Goal: Check status: Check status

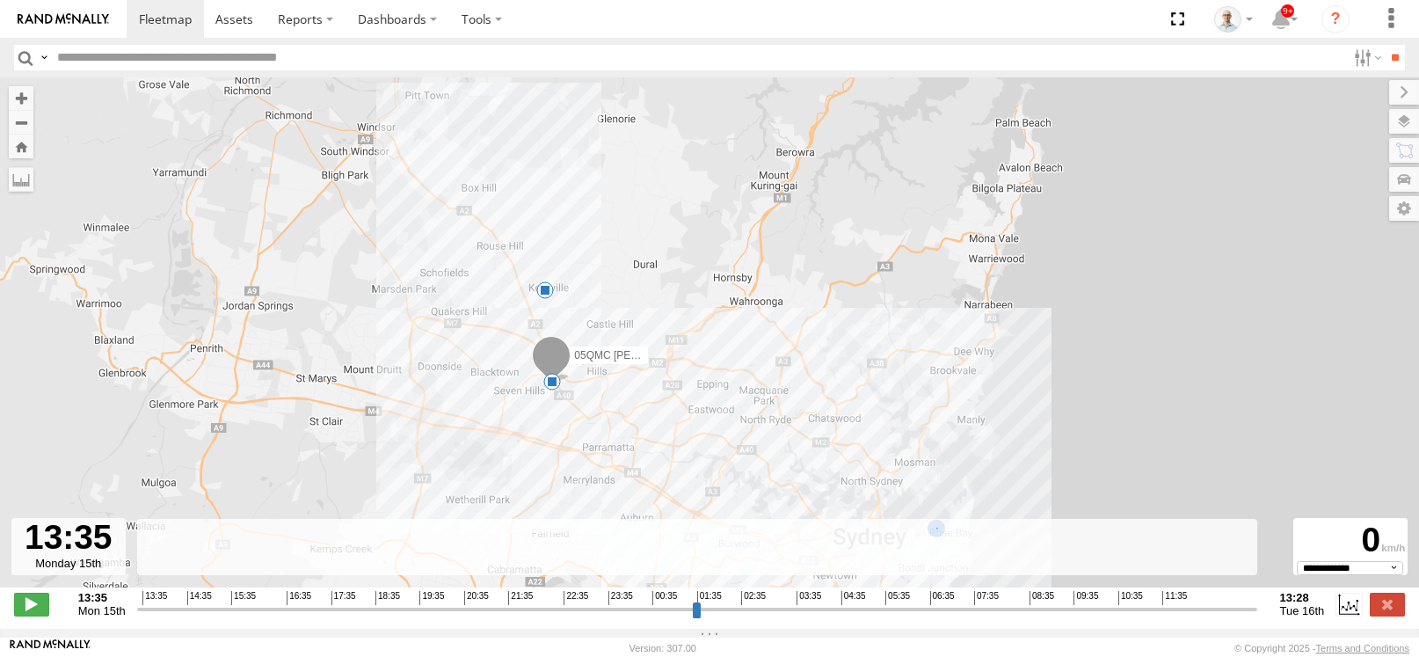
select select "**********"
click at [171, 32] on link at bounding box center [165, 19] width 77 height 38
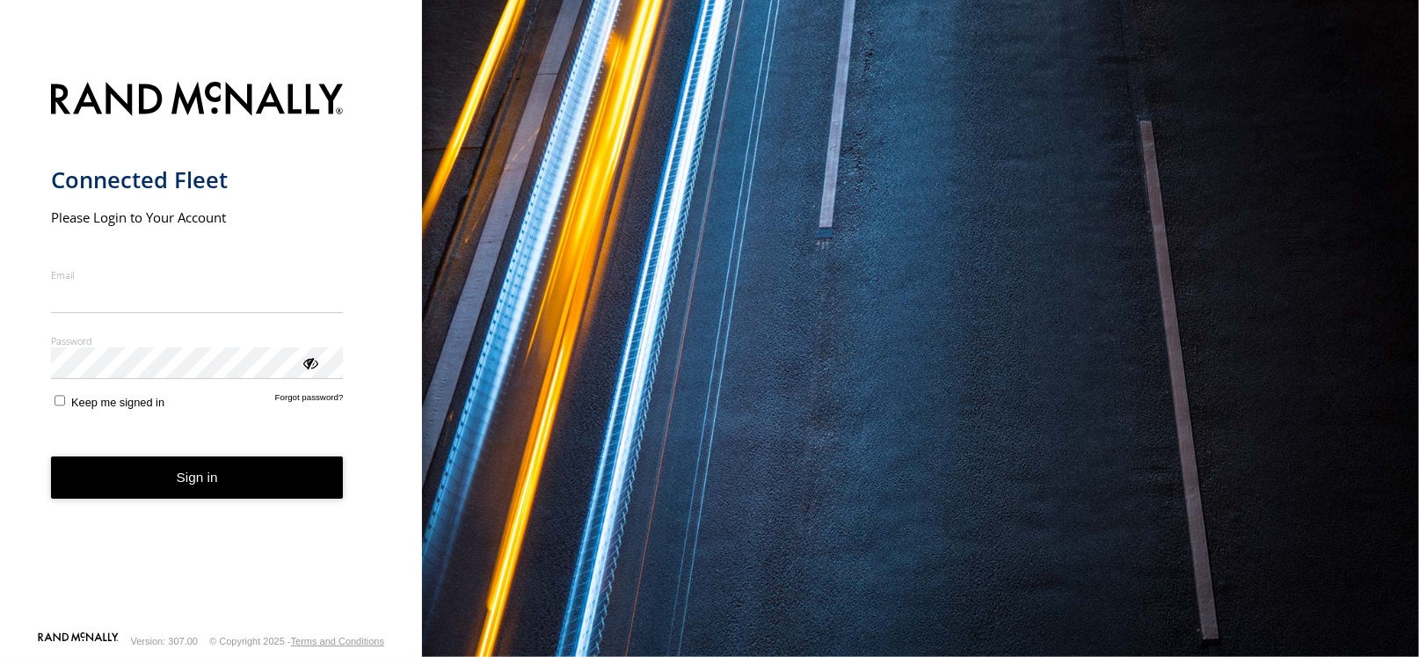
type input "**********"
click at [185, 483] on button "Sign in" at bounding box center [197, 477] width 293 height 43
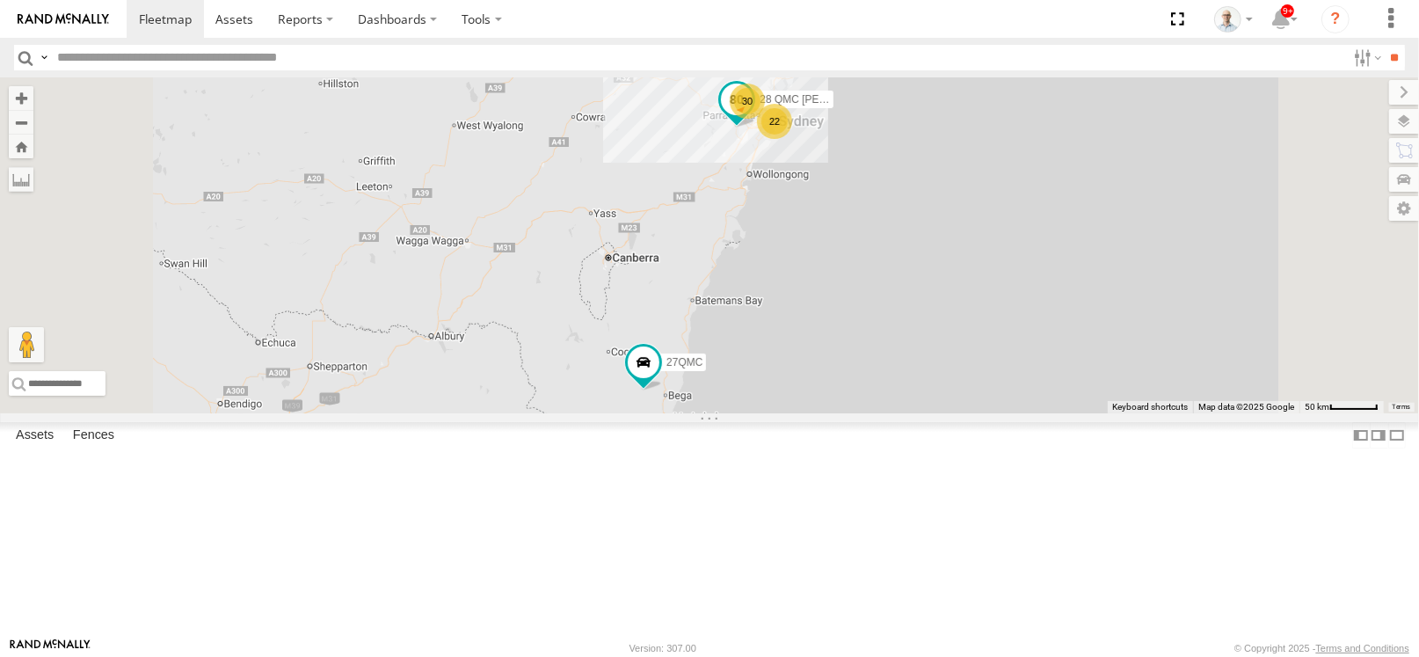
click at [765, 119] on div "30" at bounding box center [747, 101] width 35 height 35
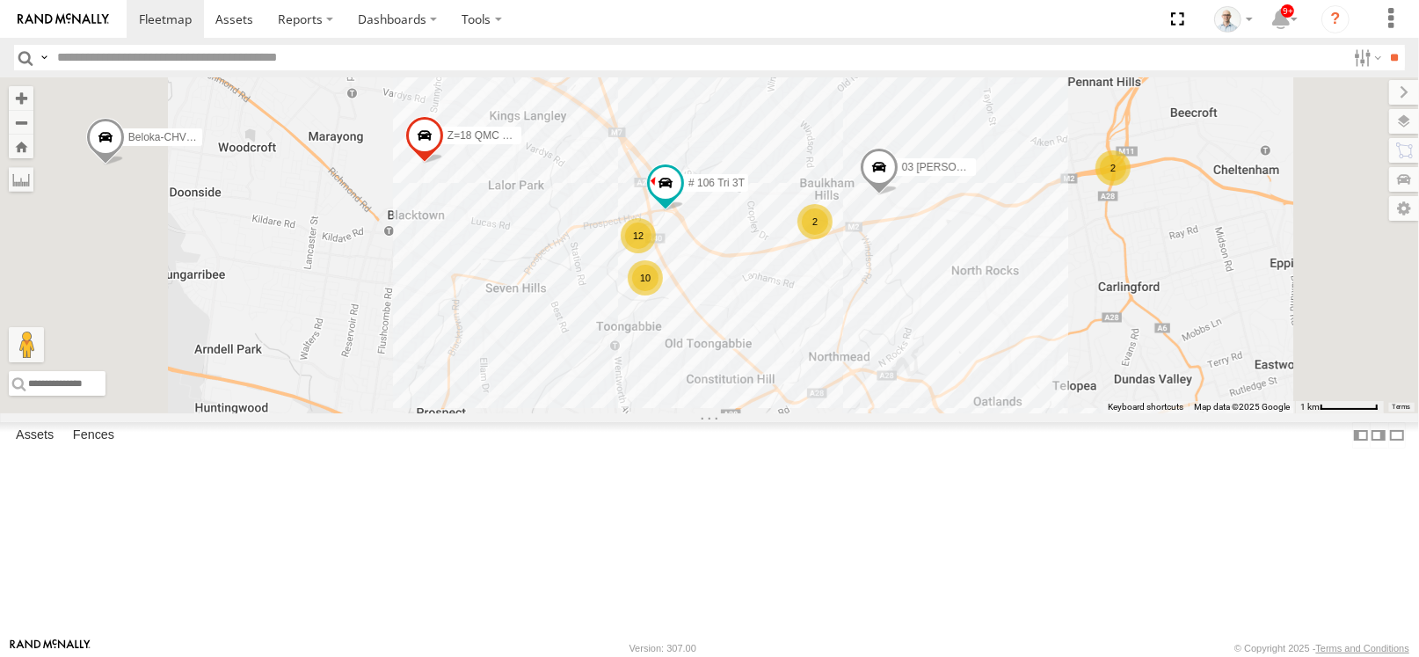
drag, startPoint x: 1077, startPoint y: 417, endPoint x: 991, endPoint y: 386, distance: 91.5
click at [991, 386] on div "28 QMC Nathan 27QMC 12 QMC Jack Hook # KS75A Beloka-EKV93V 05QMC Jackson 14QMC …" at bounding box center [709, 245] width 1419 height 336
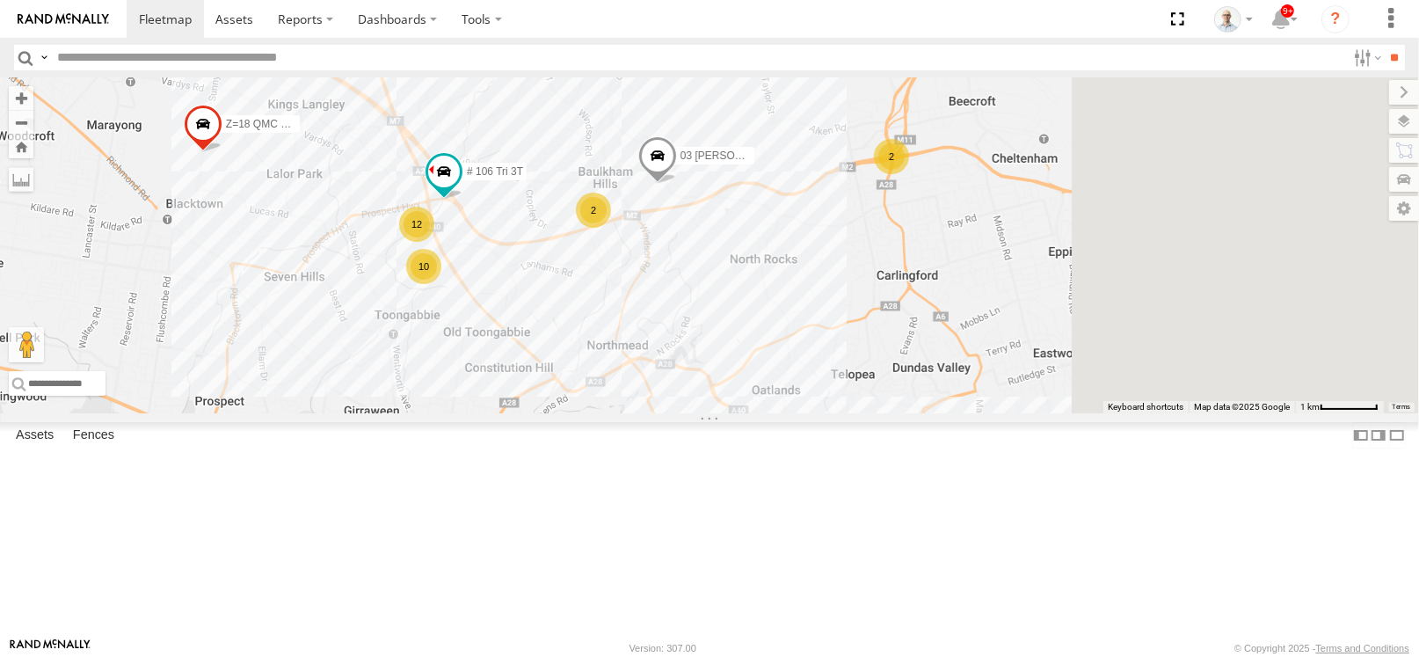
drag, startPoint x: 1026, startPoint y: 370, endPoint x: 805, endPoint y: 374, distance: 220.7
click at [805, 374] on div "28 QMC Nathan 27QMC 12 QMC Jack Hook # KS75A Beloka-EKV93V 05QMC Jackson 14QMC …" at bounding box center [709, 245] width 1419 height 336
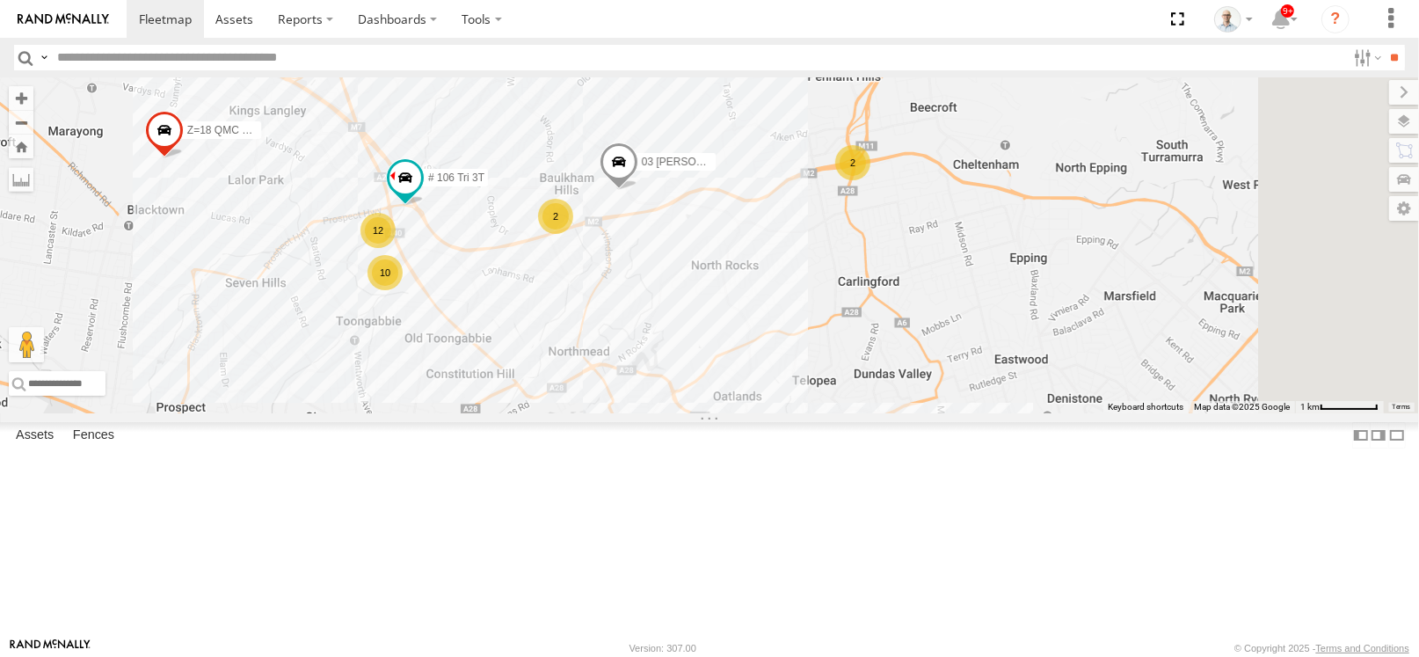
click at [870, 180] on div "2" at bounding box center [852, 162] width 35 height 35
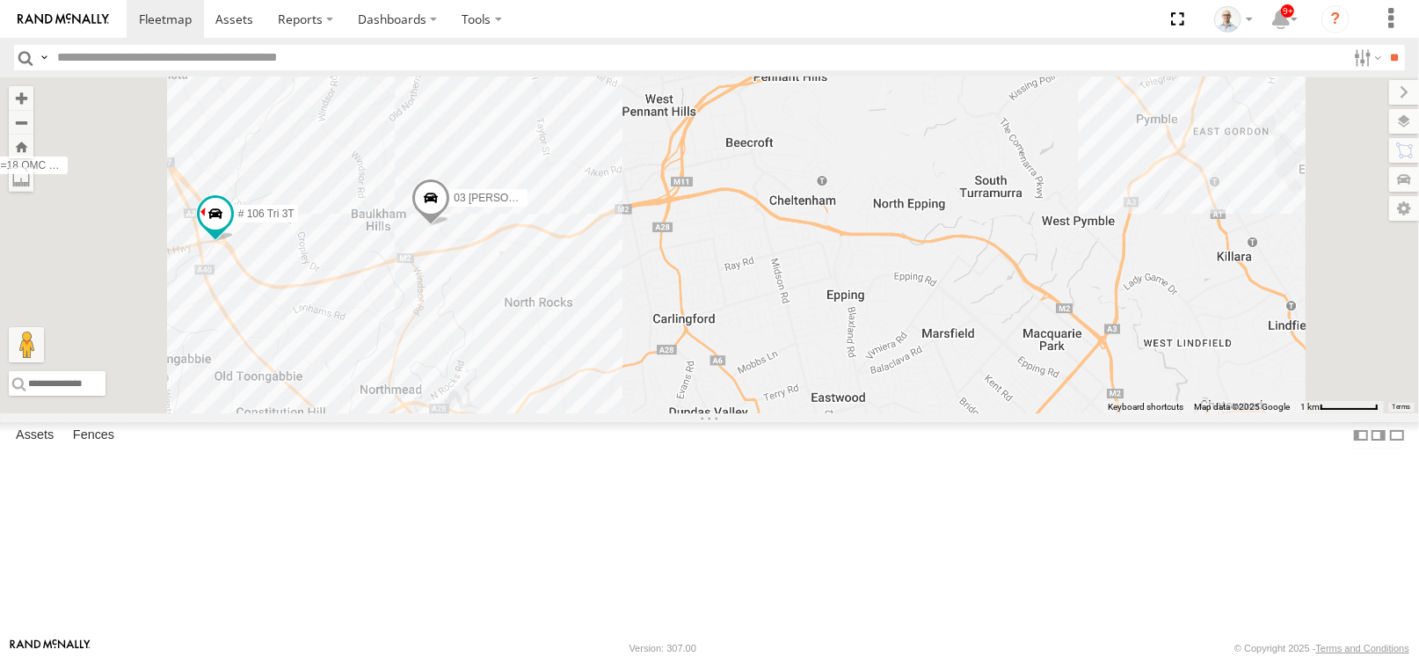
drag, startPoint x: 945, startPoint y: 155, endPoint x: 911, endPoint y: 268, distance: 118.5
click at [911, 268] on div "28 QMC Nathan 27QMC 12 QMC Jack Hook # KS75A Beloka-EKV93V 05QMC Jackson 14QMC …" at bounding box center [709, 245] width 1419 height 336
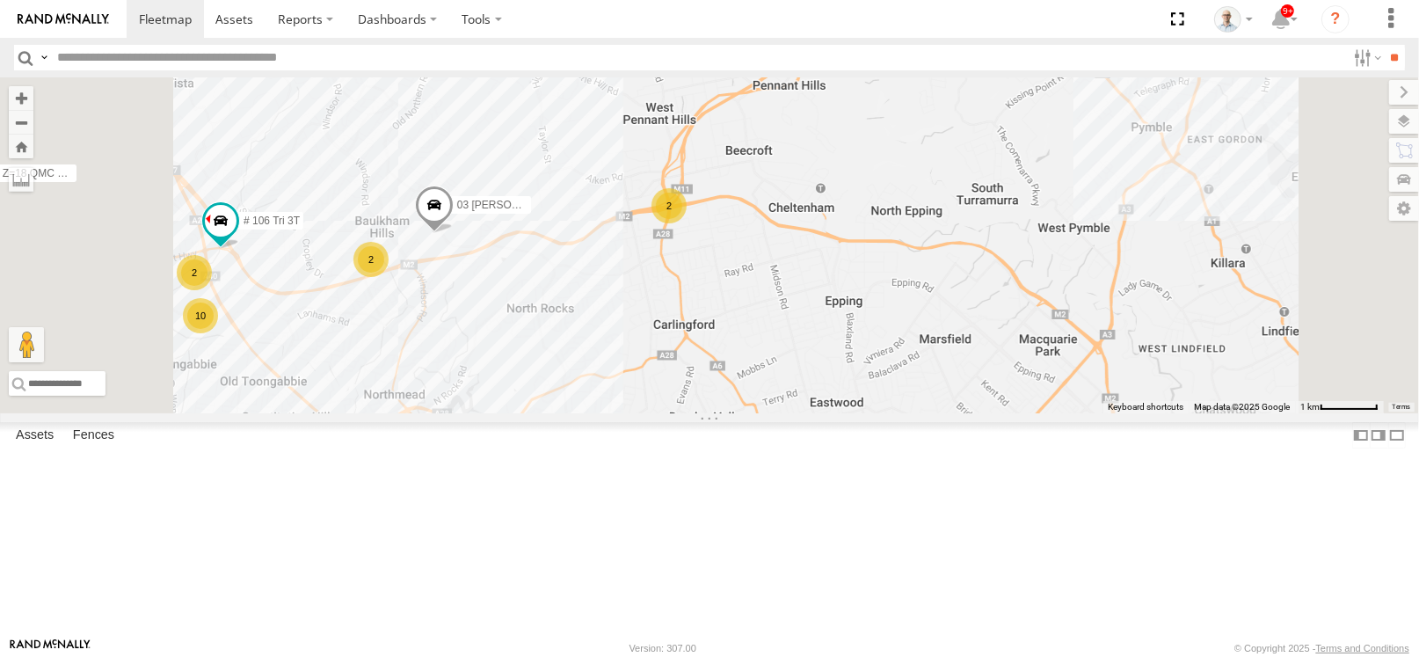
click at [816, 74] on span at bounding box center [796, 49] width 39 height 47
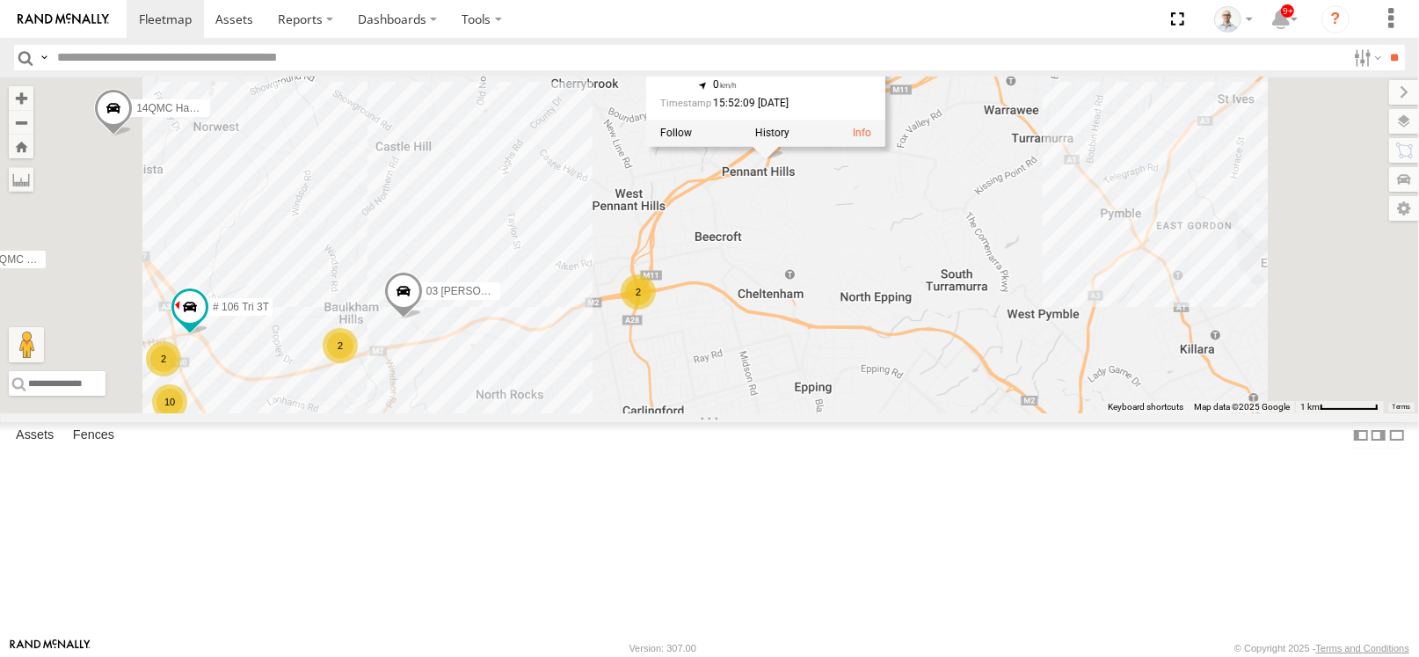
drag, startPoint x: 1030, startPoint y: 216, endPoint x: 999, endPoint y: 301, distance: 90.1
click at [999, 301] on div "28 QMC Nathan 27QMC 12 QMC Jack Hook # KS75A Beloka-EKV93V 05QMC Jackson 14QMC …" at bounding box center [709, 245] width 1419 height 336
click at [1018, 305] on div "28 QMC Nathan 27QMC 12 QMC Jack Hook # KS75A Beloka-EKV93V 05QMC Jackson 14QMC …" at bounding box center [709, 245] width 1419 height 336
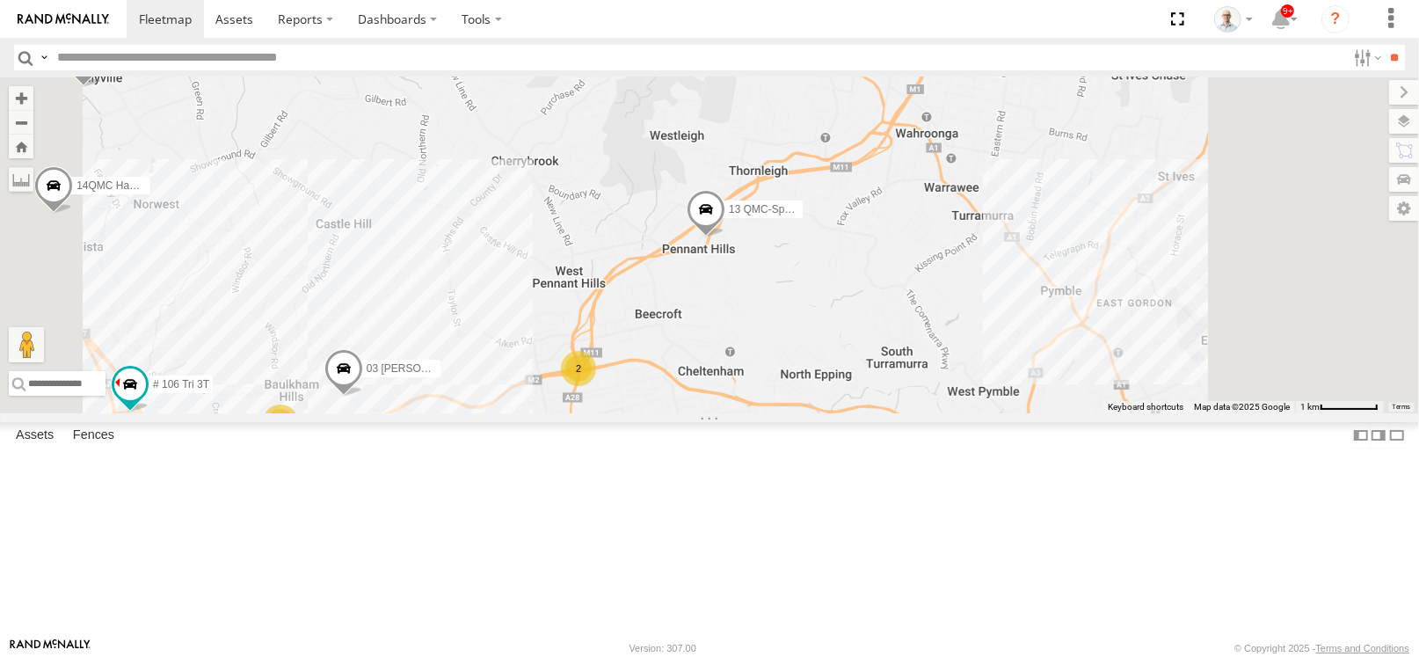
drag, startPoint x: 1017, startPoint y: 305, endPoint x: 939, endPoint y: 405, distance: 127.1
click at [939, 406] on div "28 QMC Nathan 27QMC 12 QMC Jack Hook # KS75A Beloka-EKV93V 05QMC Jackson 14QMC …" at bounding box center [709, 245] width 1419 height 336
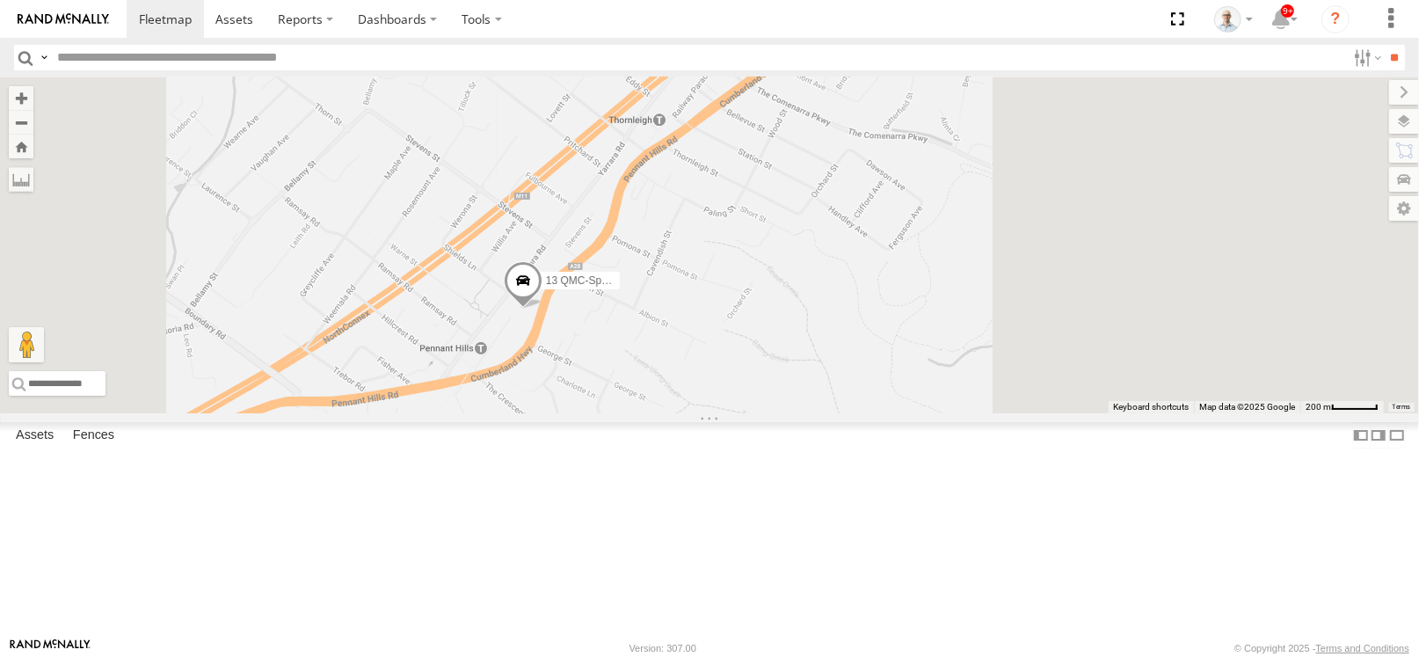
drag, startPoint x: 626, startPoint y: 468, endPoint x: 972, endPoint y: 293, distance: 388.0
click at [902, 309] on div "28 QMC Nathan 27QMC 12 QMC Jack Hook # KS75A Beloka-EKV93V 05QMC Jackson 14QMC …" at bounding box center [709, 245] width 1419 height 336
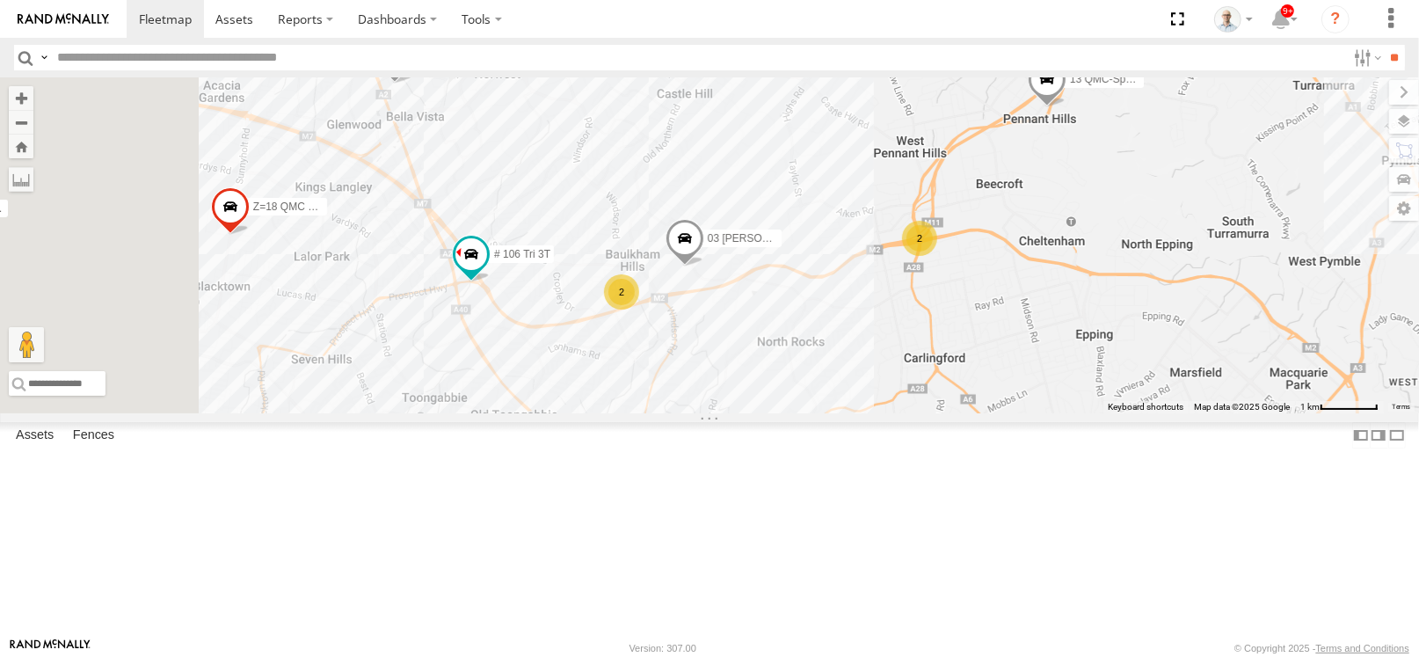
drag, startPoint x: 719, startPoint y: 367, endPoint x: 1010, endPoint y: 322, distance: 294.5
click at [1009, 322] on div "28 QMC Nathan 27QMC 12 QMC Jack Hook # KS75A Beloka-EKV93V 05QMC Jackson 14QMC …" at bounding box center [709, 245] width 1419 height 336
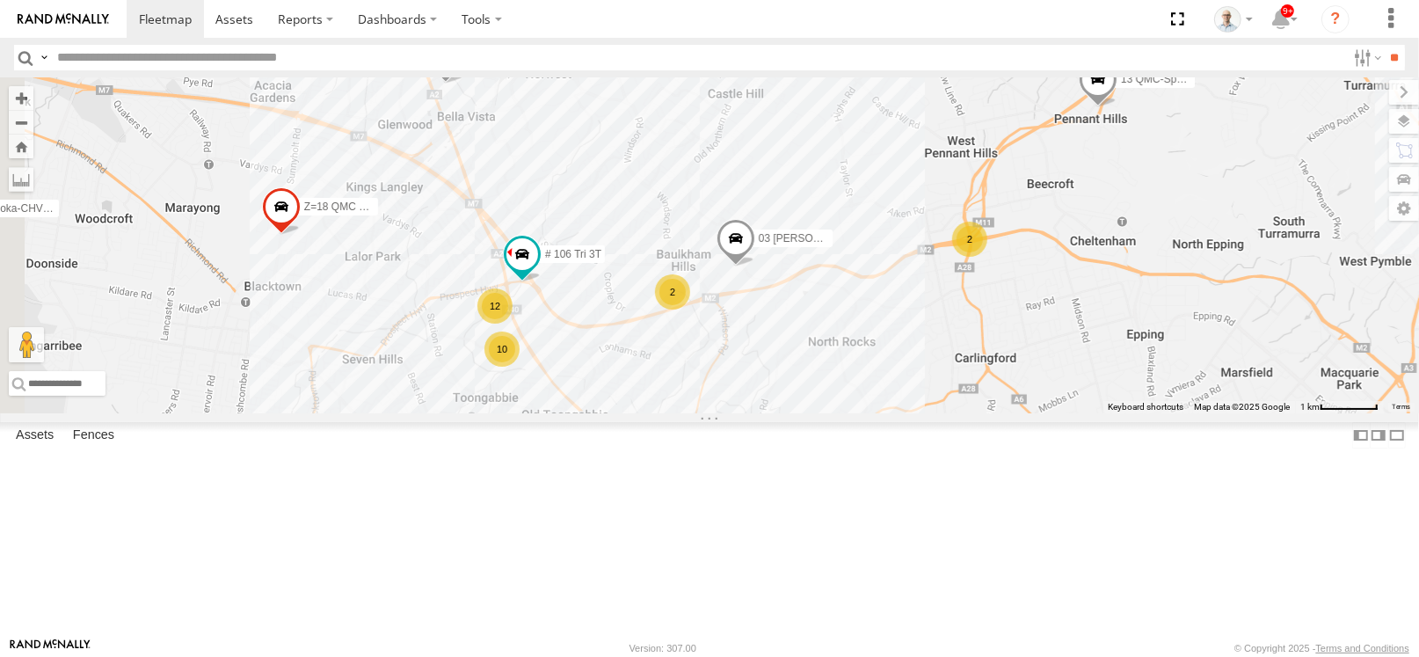
click at [520, 367] on div "10" at bounding box center [501, 348] width 35 height 35
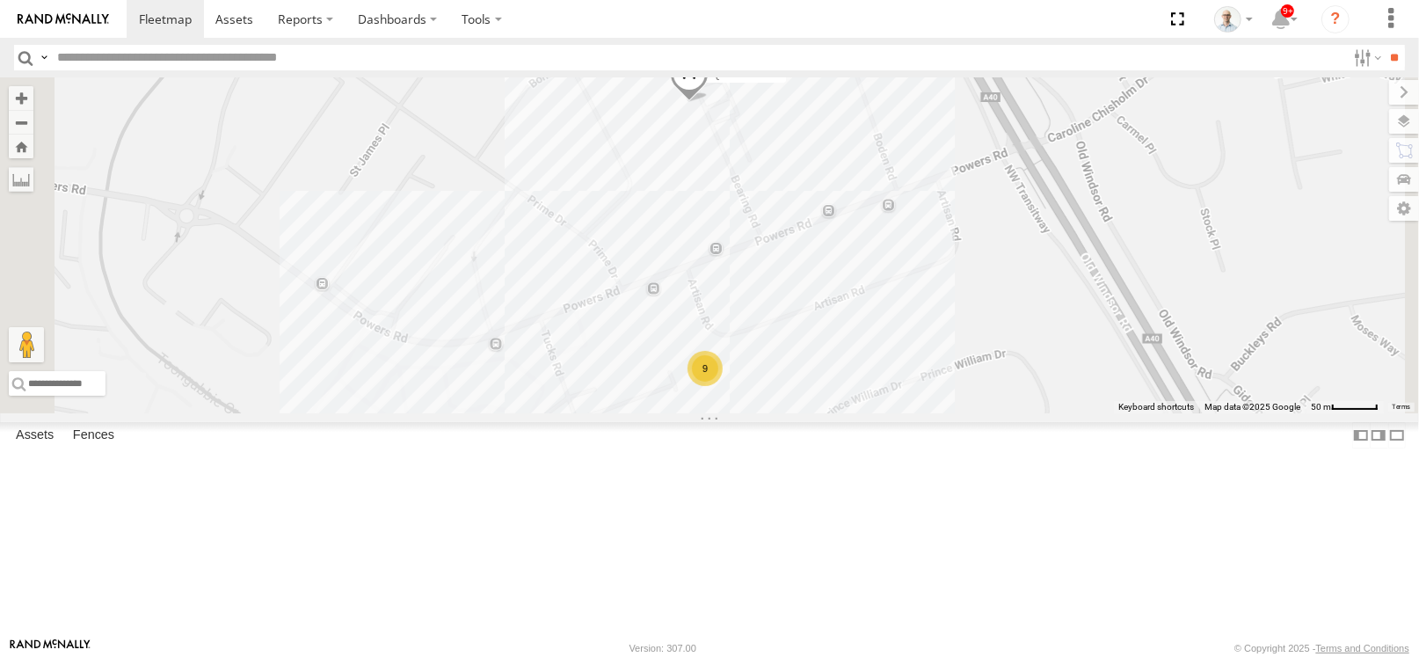
click at [723, 386] on div "9" at bounding box center [704, 368] width 35 height 35
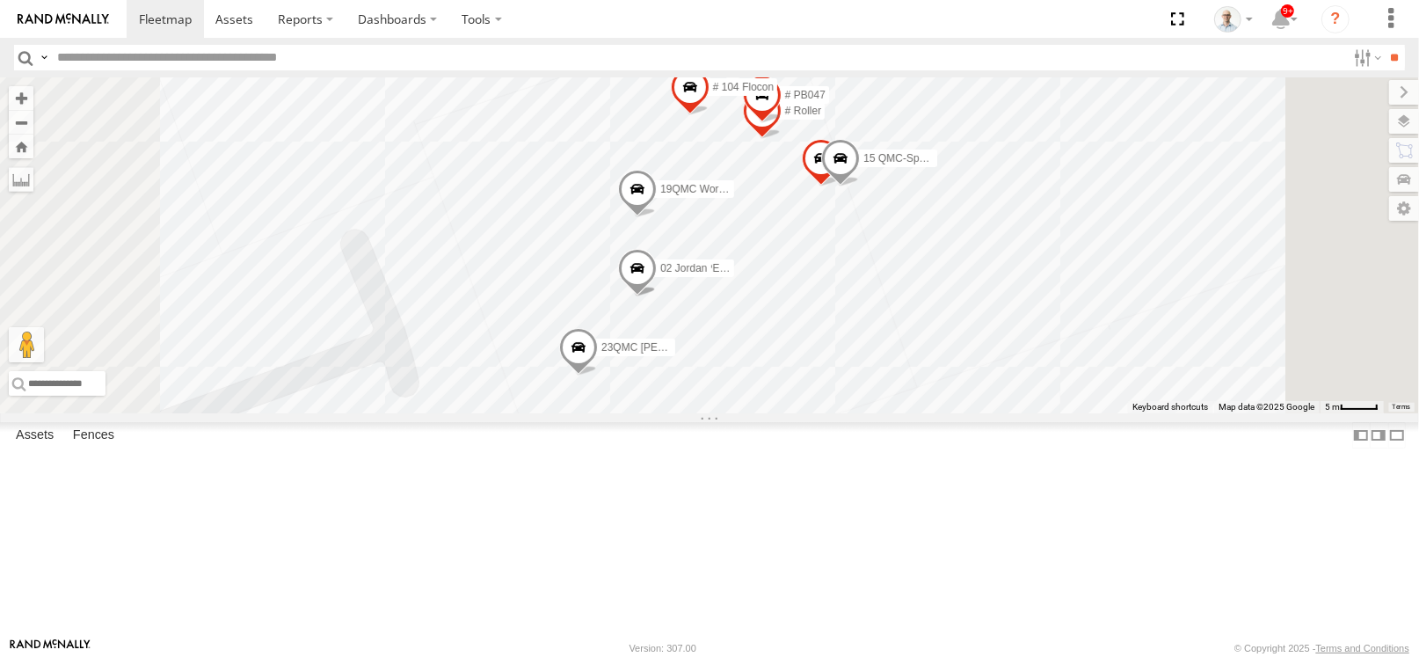
click at [657, 296] on span at bounding box center [637, 272] width 39 height 47
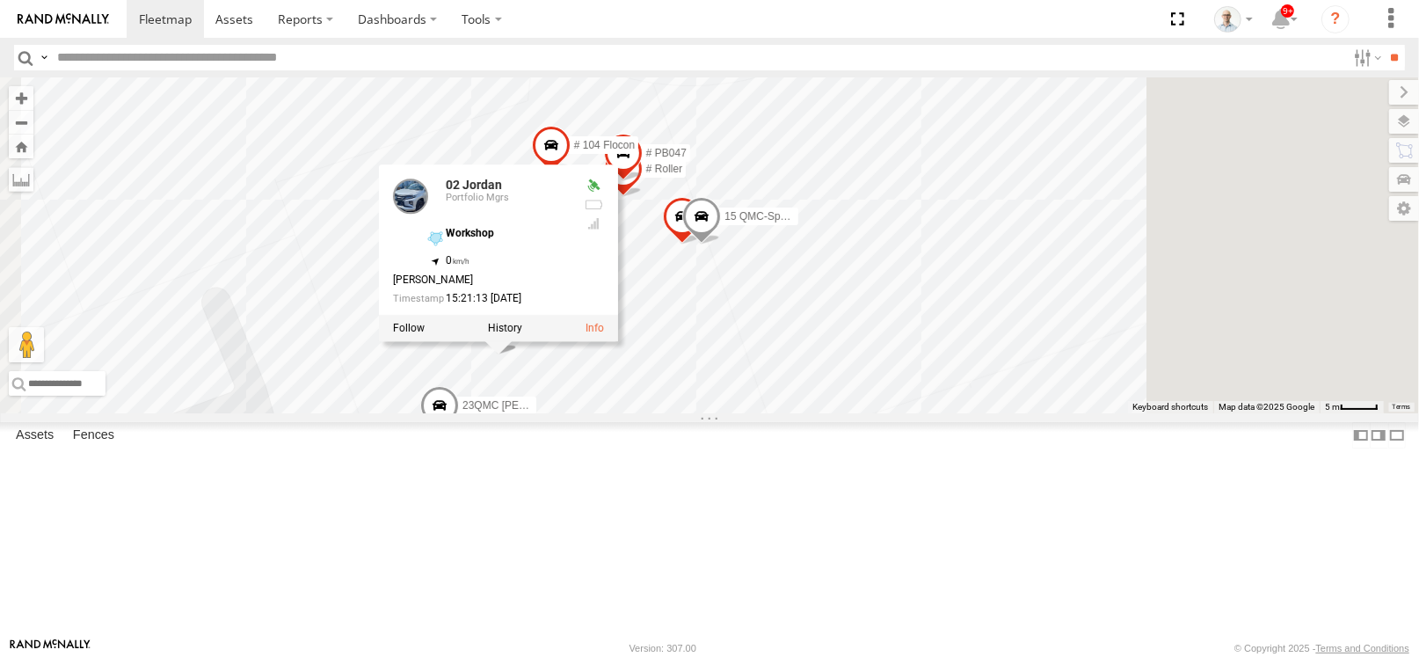
drag, startPoint x: 1106, startPoint y: 375, endPoint x: 911, endPoint y: 455, distance: 210.9
click at [911, 413] on div "28 QMC Nathan 27QMC 12 QMC Jack Hook # KS75A Beloka-EKV93V 05QMC Jackson 14QMC …" at bounding box center [709, 245] width 1419 height 336
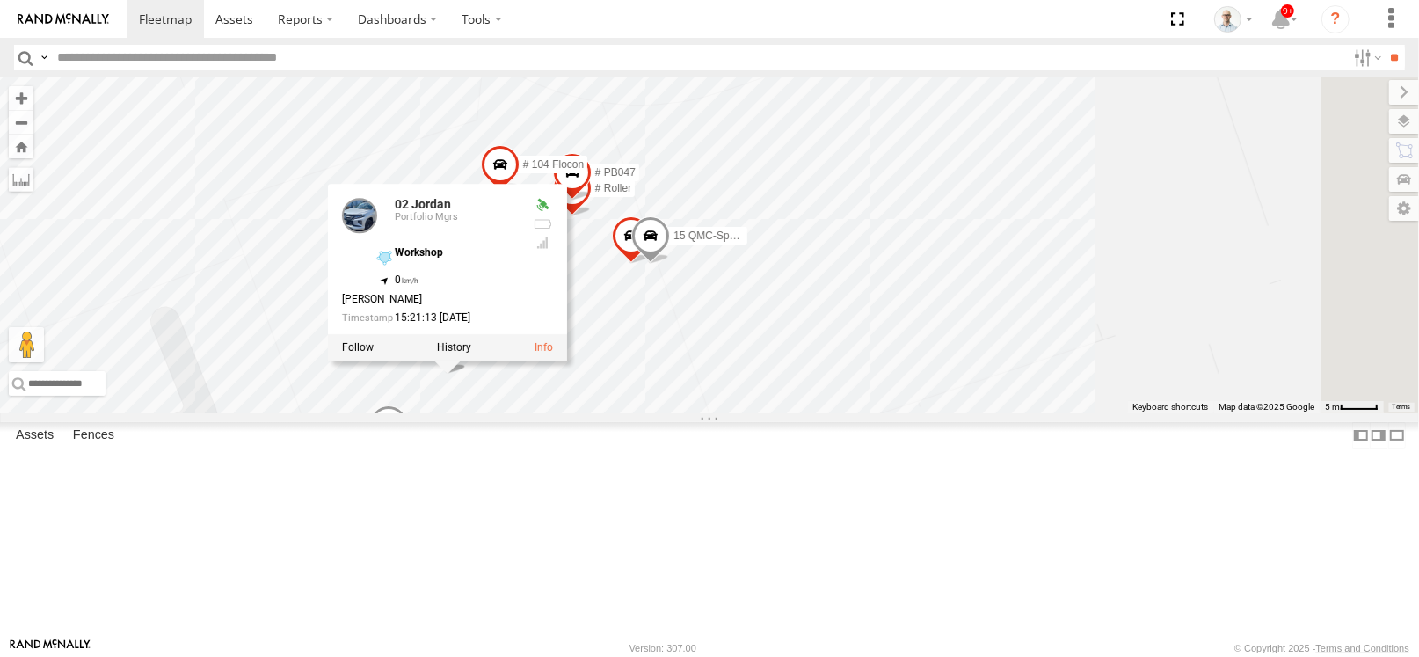
click at [1268, 251] on div "28 QMC Nathan 27QMC 12 QMC Jack Hook # KS75A Beloka-EKV93V 05QMC Jackson 14QMC …" at bounding box center [709, 245] width 1419 height 336
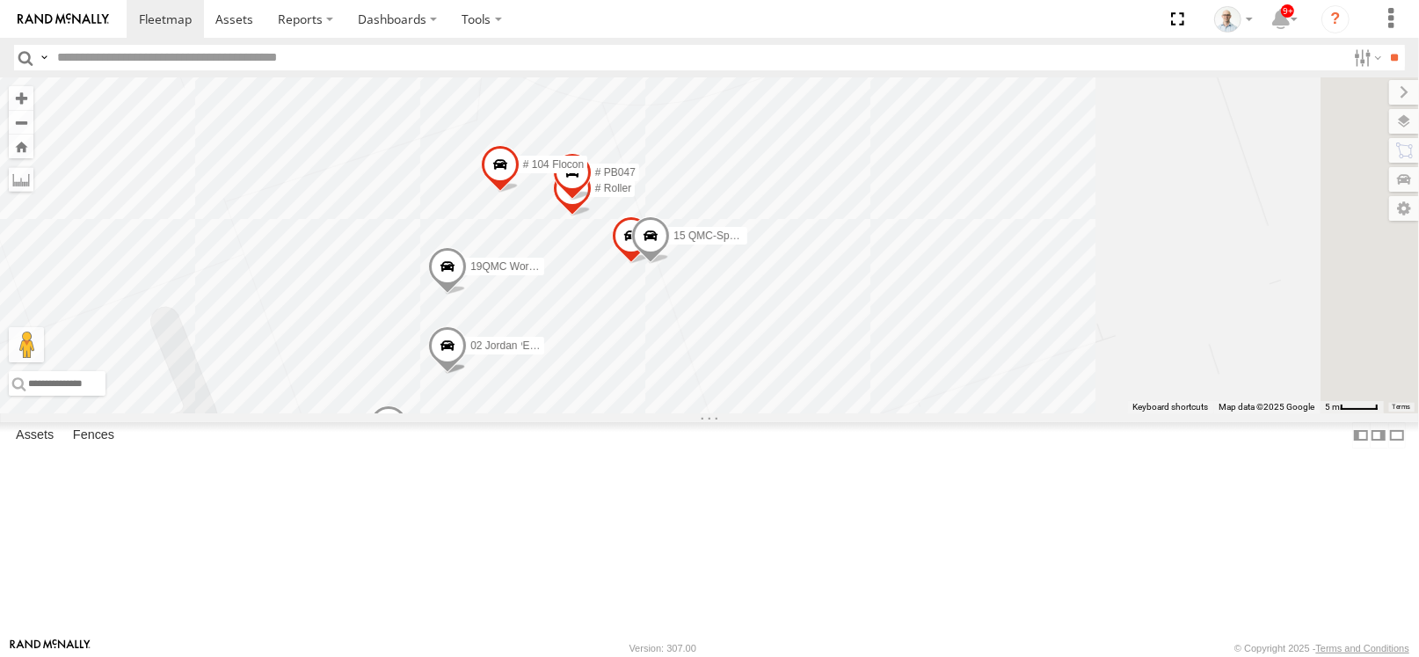
click at [599, 352] on span "11 QMC [PERSON_NAME]" at bounding box center [534, 345] width 129 height 12
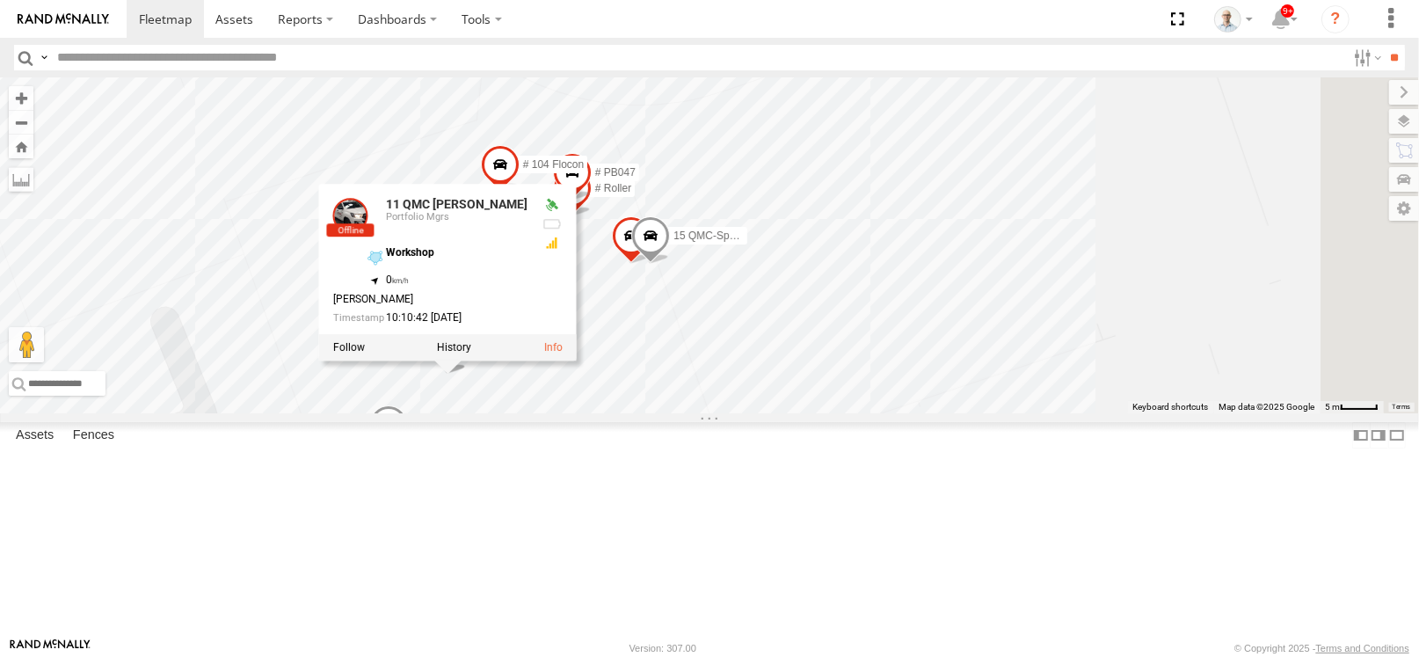
click at [1273, 288] on div "28 QMC Nathan 27QMC 12 QMC Jack Hook # KS75A Beloka-EKV93V 05QMC Jackson 14QMC …" at bounding box center [709, 245] width 1419 height 336
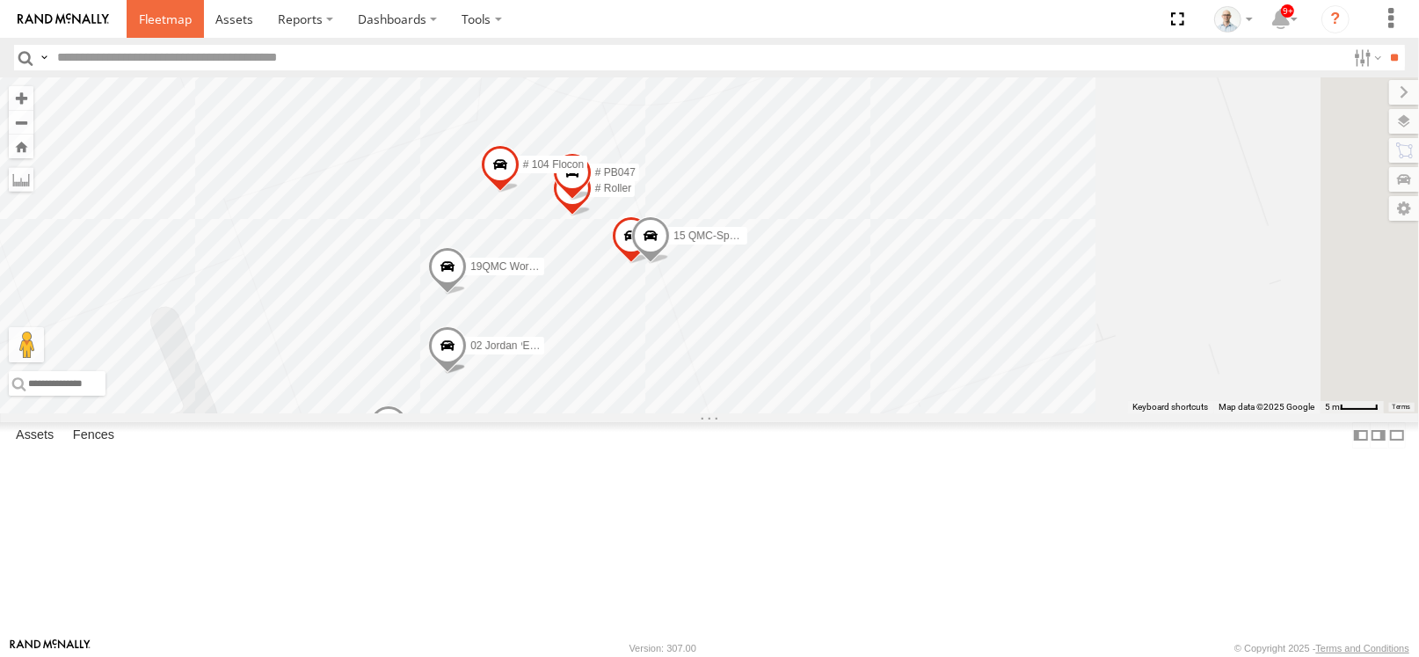
click at [191, 26] on span at bounding box center [165, 19] width 53 height 17
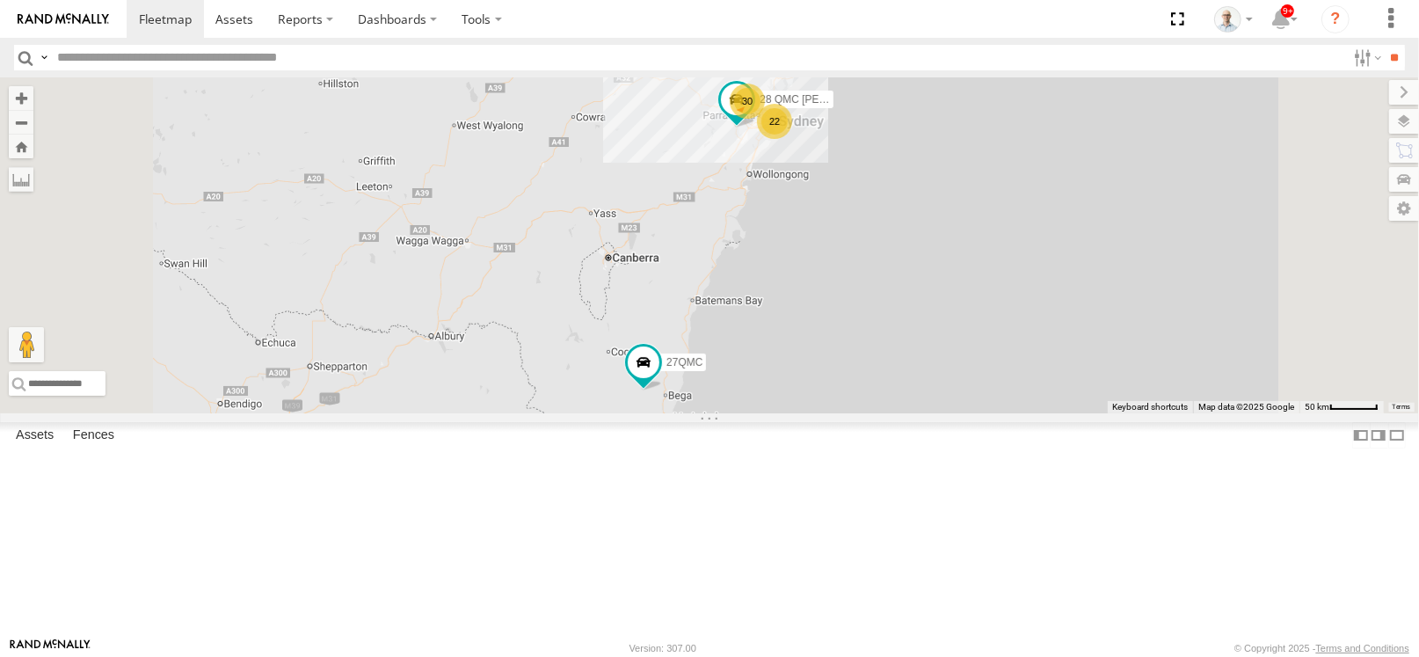
click at [765, 119] on div "30" at bounding box center [747, 101] width 35 height 35
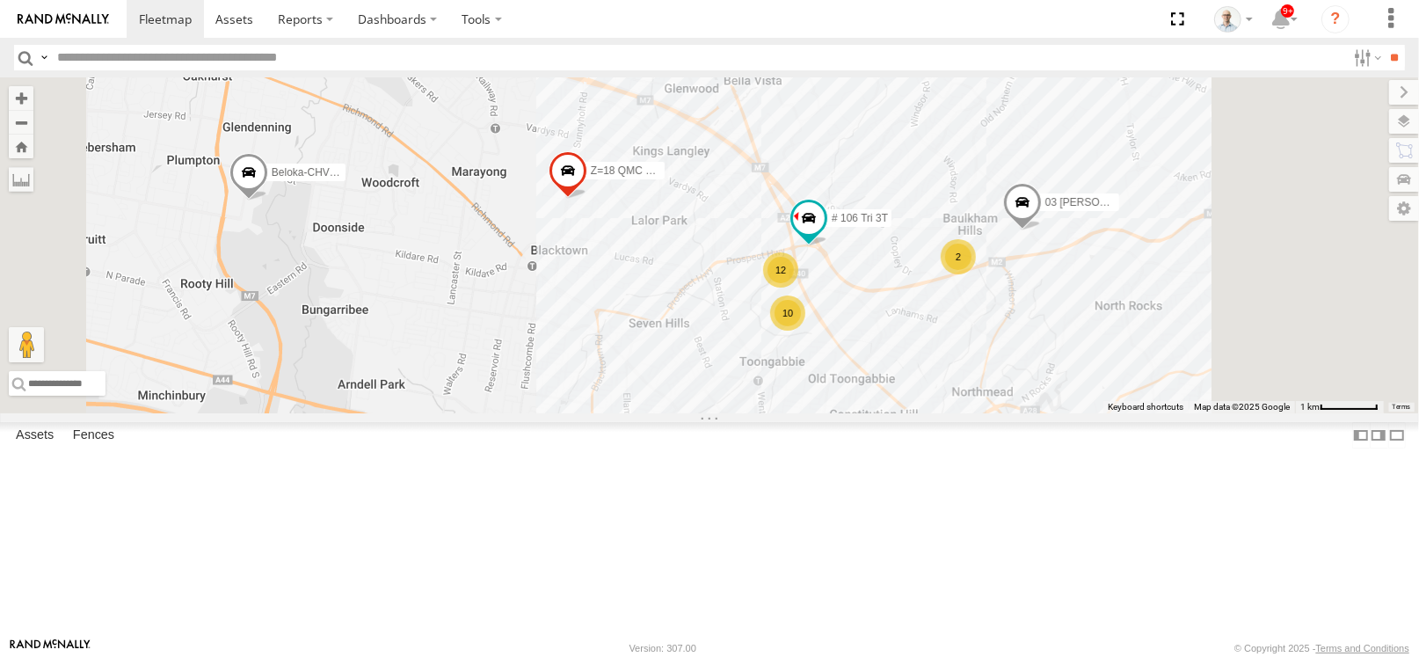
click at [798, 287] on div "12" at bounding box center [780, 269] width 35 height 35
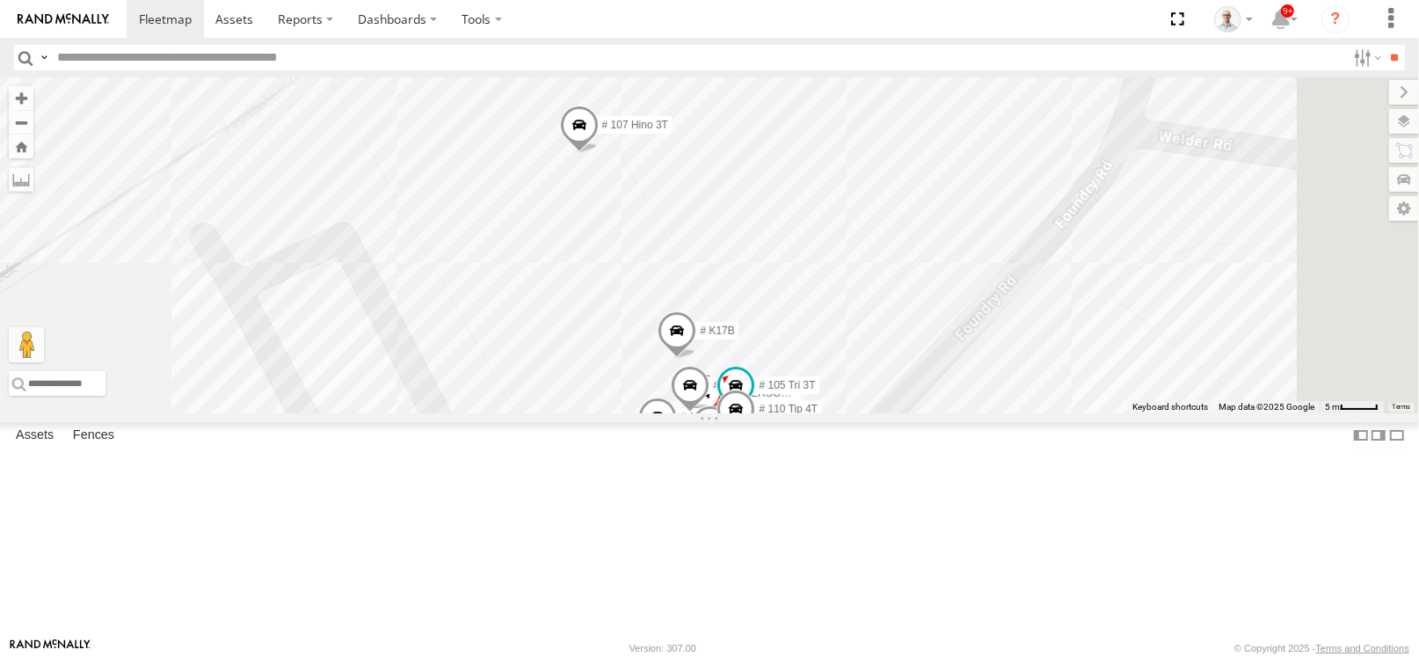
drag, startPoint x: 892, startPoint y: 357, endPoint x: 812, endPoint y: 427, distance: 106.5
click at [812, 413] on div "28 QMC Nathan 27QMC 12 QMC Jack Hook # KS75A Beloka-EKV93V 05QMC Jackson 14QMC …" at bounding box center [709, 245] width 1419 height 336
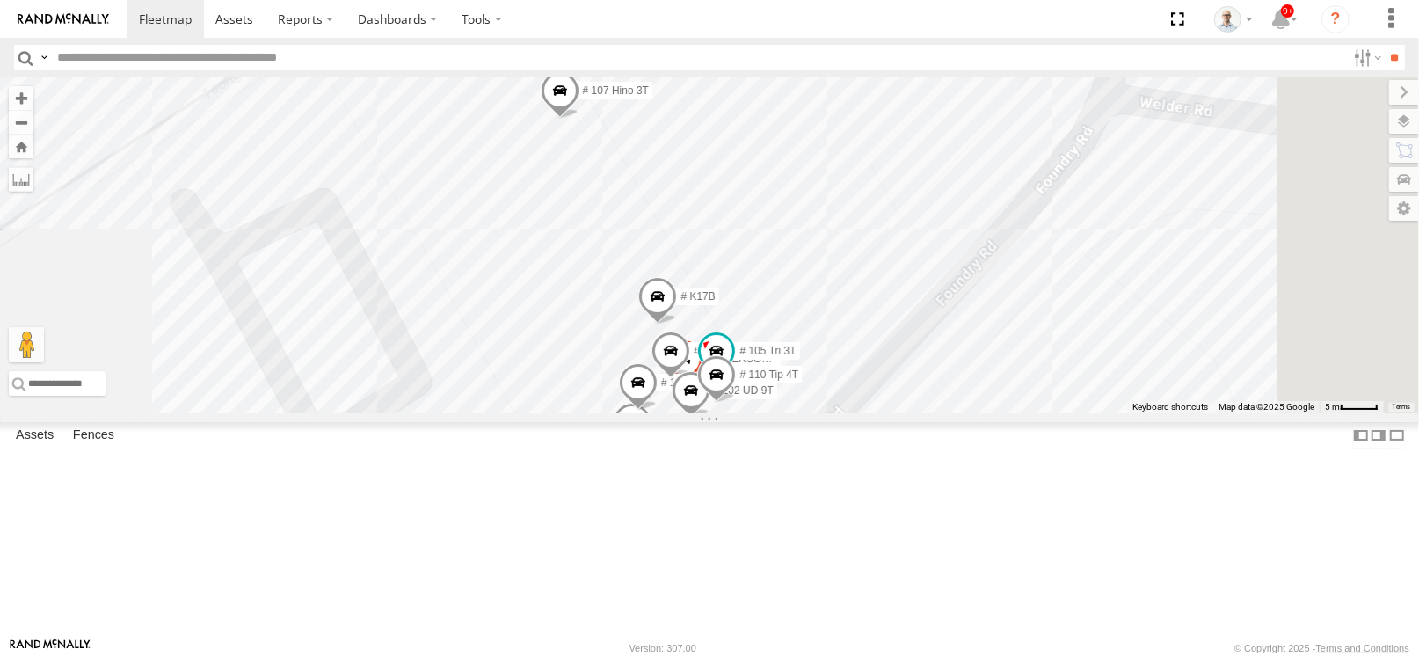
drag, startPoint x: 1093, startPoint y: 340, endPoint x: 1019, endPoint y: 231, distance: 131.7
click at [1019, 231] on div "28 QMC Nathan 27QMC 12 QMC Jack Hook # KS75A Beloka-EKV93V 05QMC Jackson 14QMC …" at bounding box center [709, 245] width 1419 height 336
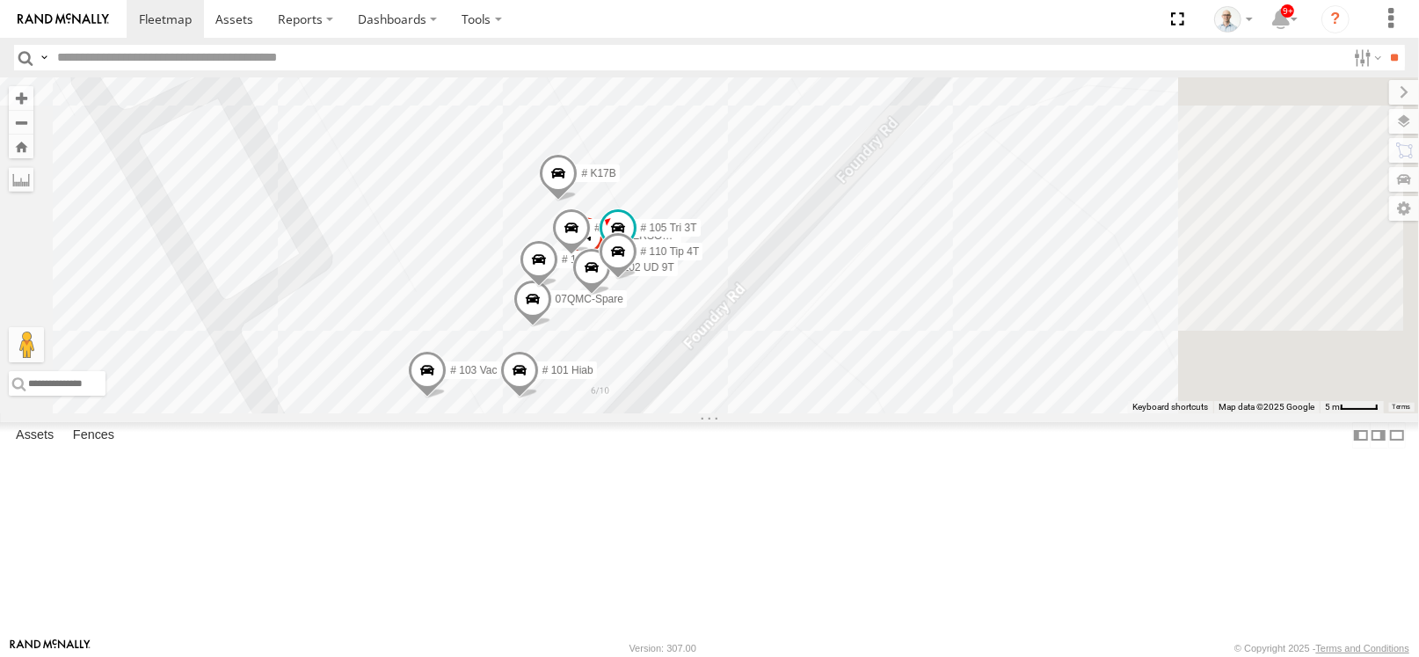
drag, startPoint x: 1101, startPoint y: 406, endPoint x: 1053, endPoint y: 352, distance: 72.3
click at [1053, 352] on div "28 QMC Nathan 27QMC 12 QMC Jack Hook # KS75A Beloka-EKV93V 05QMC Jackson 14QMC …" at bounding box center [709, 245] width 1419 height 336
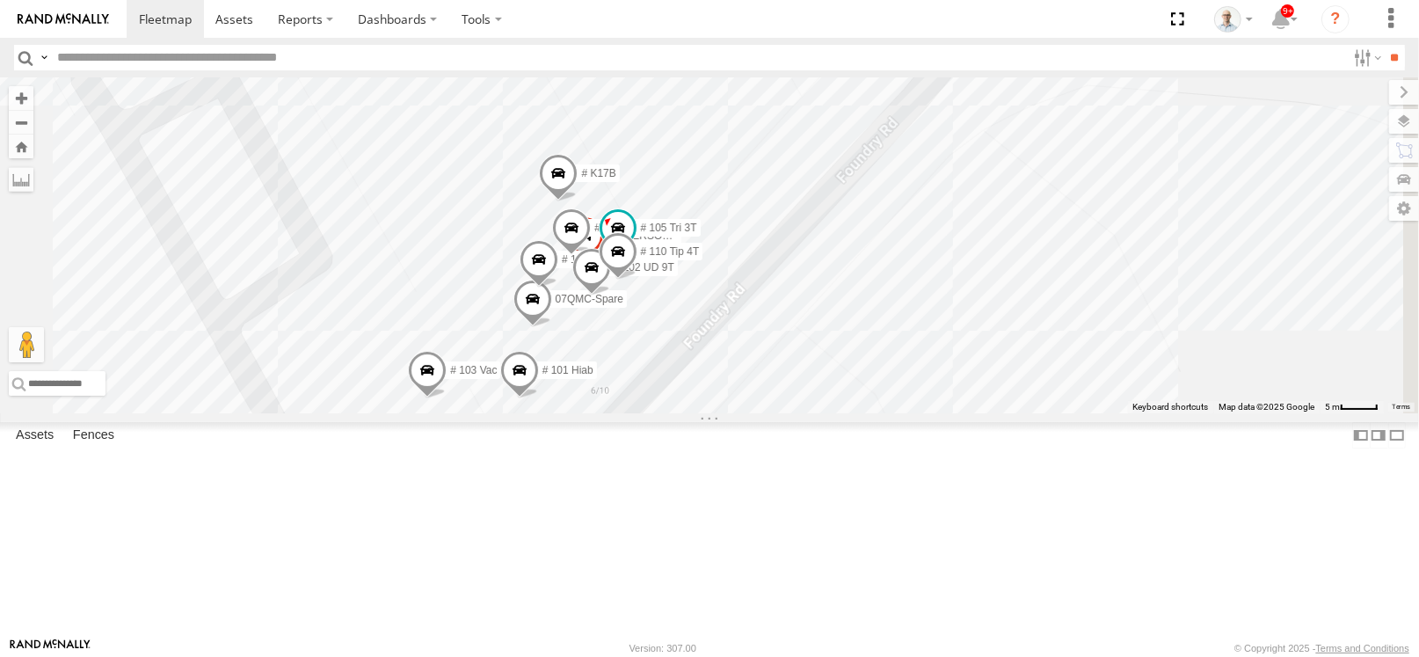
click at [1263, 413] on div "28 QMC Nathan 27QMC 12 QMC Jack Hook # KS75A Beloka-EKV93V 05QMC Jackson 14QMC …" at bounding box center [709, 245] width 1419 height 336
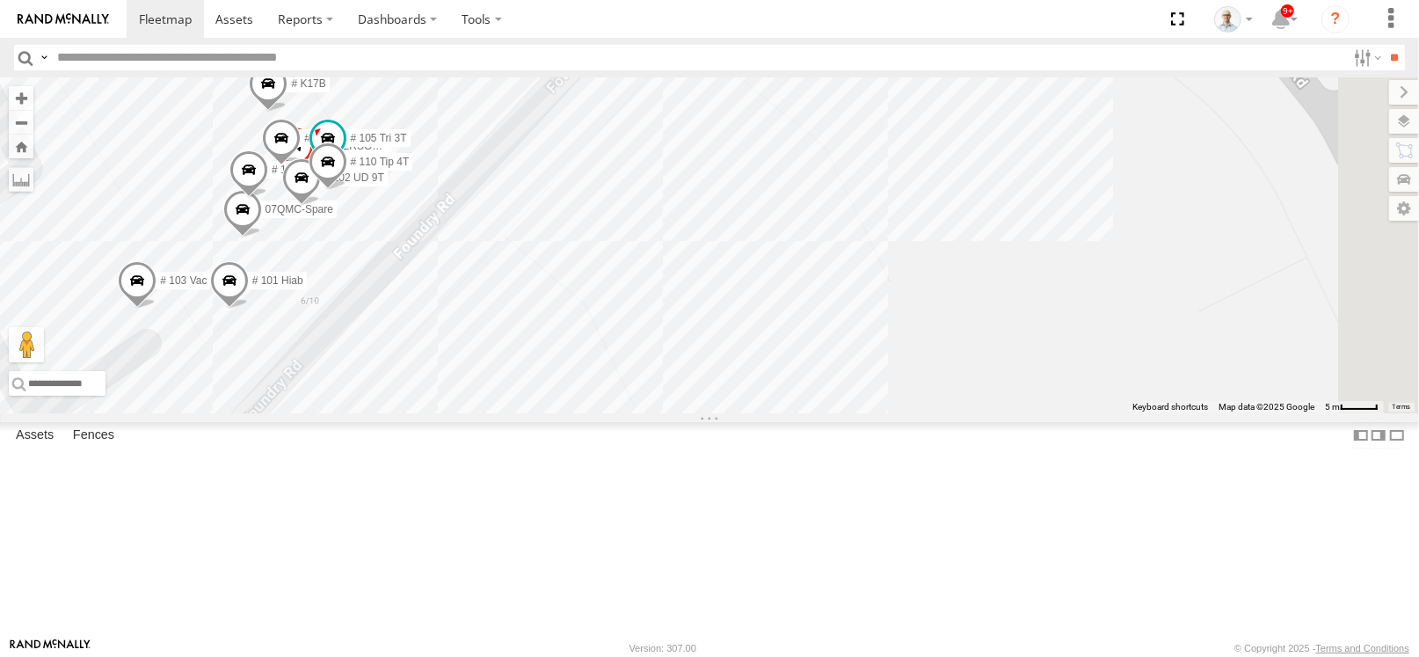
drag, startPoint x: 1254, startPoint y: 480, endPoint x: 963, endPoint y: 389, distance: 305.6
click at [963, 389] on div "28 QMC Nathan 27QMC 12 QMC Jack Hook # KS75A Beloka-EKV93V 05QMC Jackson 14QMC …" at bounding box center [709, 245] width 1419 height 336
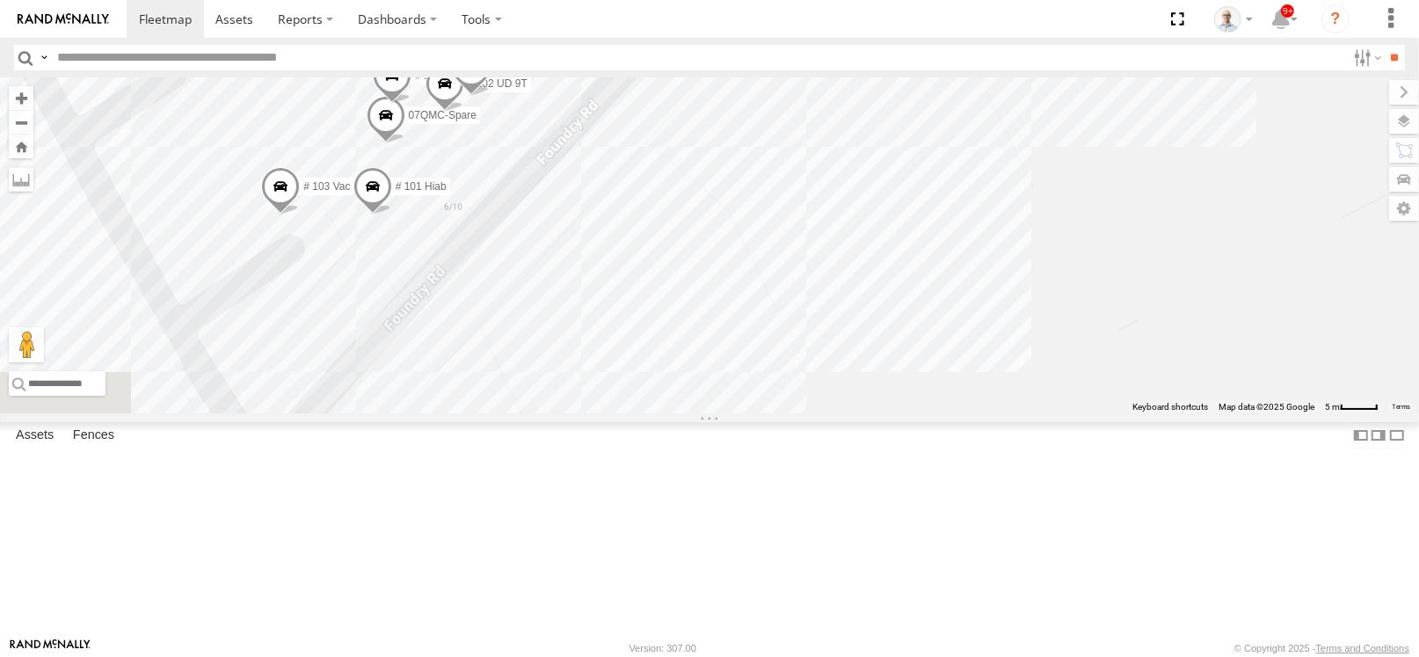
drag, startPoint x: 918, startPoint y: 460, endPoint x: 1064, endPoint y: 364, distance: 174.6
click at [1064, 364] on div "28 QMC Nathan 27QMC 12 QMC Jack Hook # KS75A Beloka-EKV93V 05QMC Jackson 14QMC …" at bounding box center [709, 245] width 1419 height 336
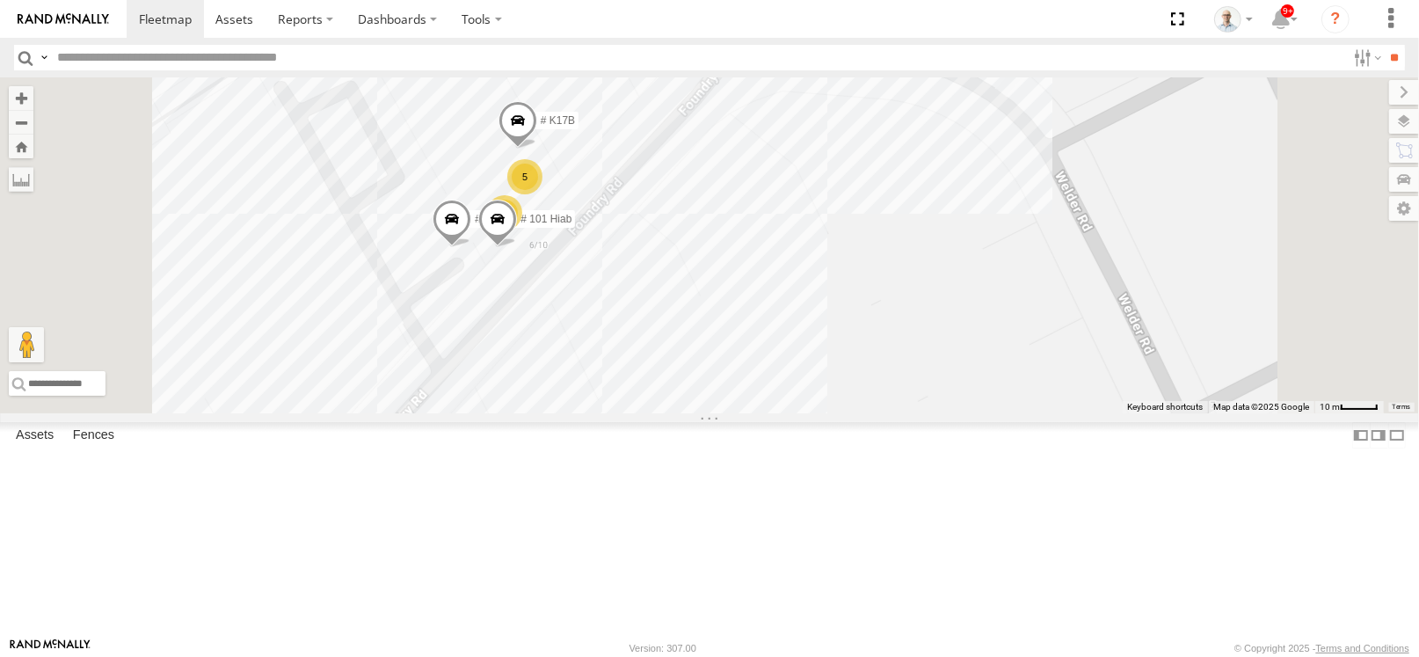
drag, startPoint x: 823, startPoint y: 140, endPoint x: 889, endPoint y: 209, distance: 95.8
click at [889, 209] on div "28 QMC Nathan 27QMC 12 QMC Jack Hook # KS75A Beloka-EKV93V 05QMC Jackson 14QMC …" at bounding box center [709, 245] width 1419 height 336
click at [957, 172] on div "28 QMC Nathan 27QMC 12 QMC Jack Hook # KS75A Beloka-EKV93V 05QMC Jackson 14QMC …" at bounding box center [709, 245] width 1419 height 336
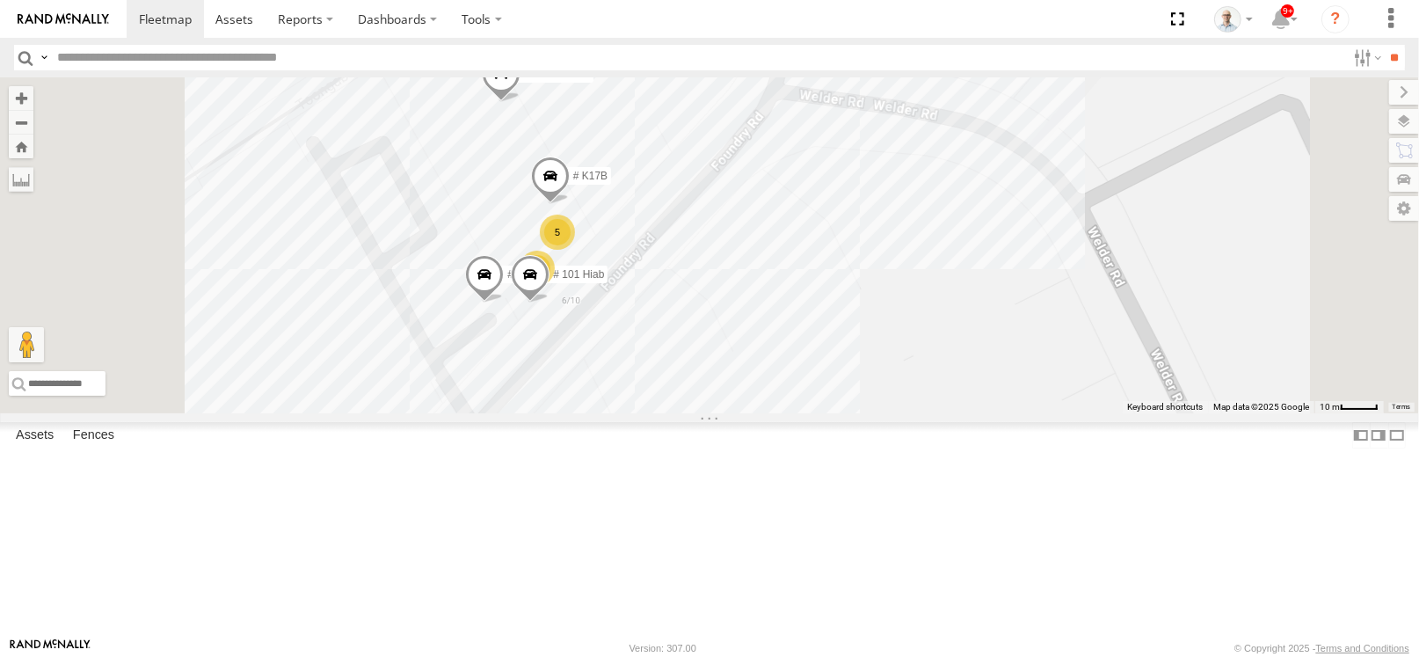
drag, startPoint x: 958, startPoint y: 148, endPoint x: 988, endPoint y: 200, distance: 59.9
click at [988, 200] on div "28 QMC Nathan 27QMC 12 QMC Jack Hook # KS75A Beloka-EKV93V 05QMC Jackson 14QMC …" at bounding box center [709, 245] width 1419 height 336
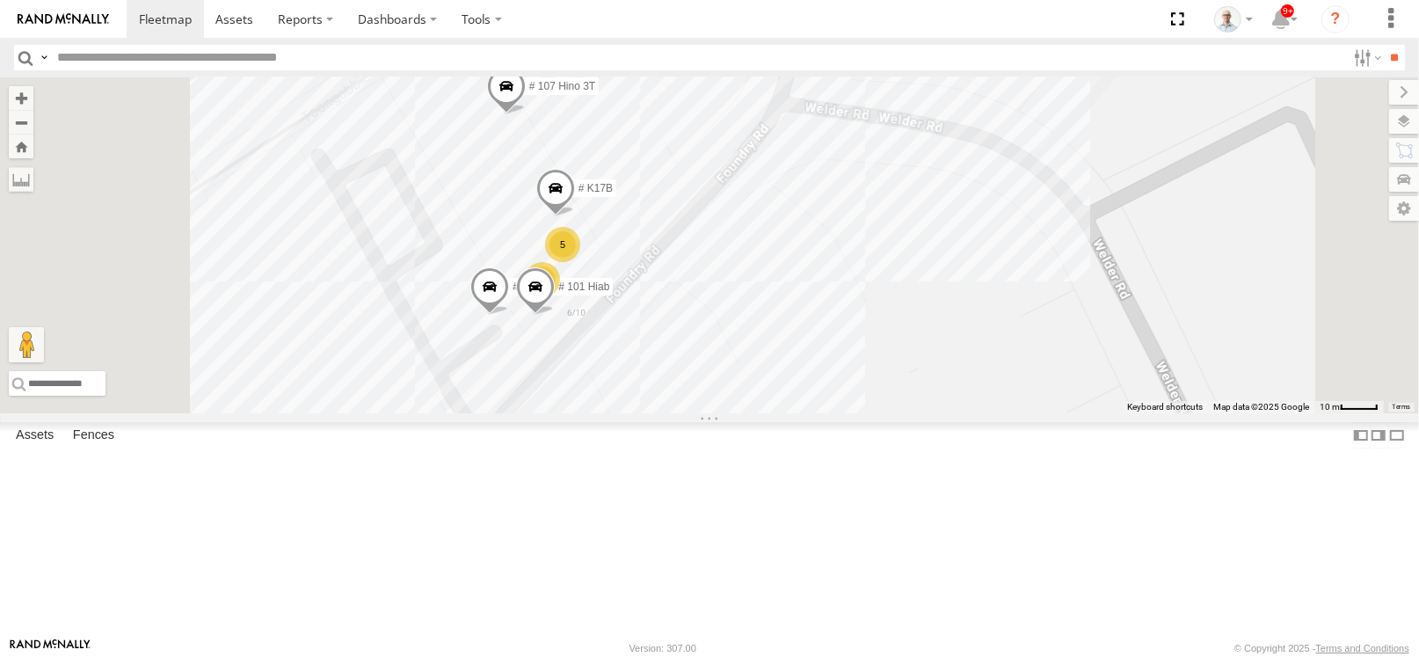
drag, startPoint x: 905, startPoint y: 136, endPoint x: 919, endPoint y: 163, distance: 30.7
click at [919, 163] on div "28 QMC Nathan 27QMC 12 QMC Jack Hook # KS75A Beloka-EKV93V 05QMC Jackson 14QMC …" at bounding box center [709, 245] width 1419 height 336
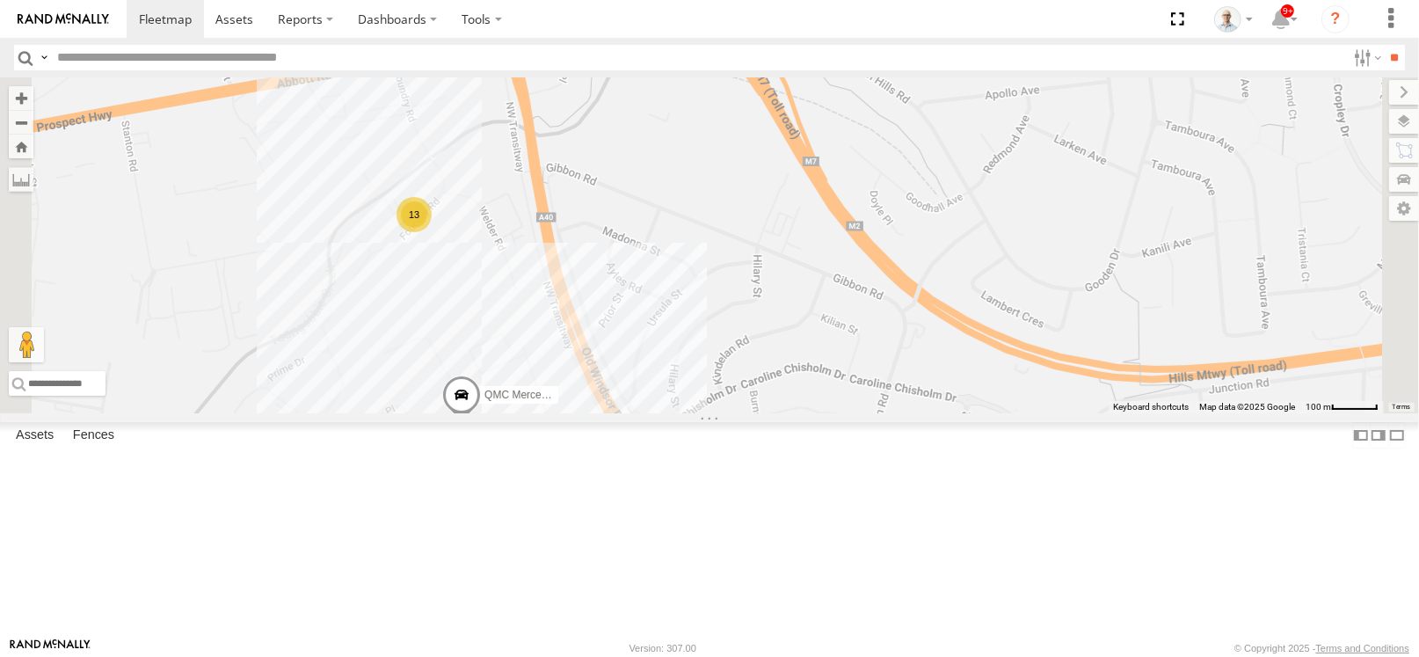
drag, startPoint x: 824, startPoint y: 209, endPoint x: 827, endPoint y: 343, distance: 133.7
click at [827, 343] on div "28 QMC Nathan 27QMC 12 QMC Jack Hook # KS75A Beloka-EKV93V 05QMC Jackson 14QMC …" at bounding box center [709, 245] width 1419 height 336
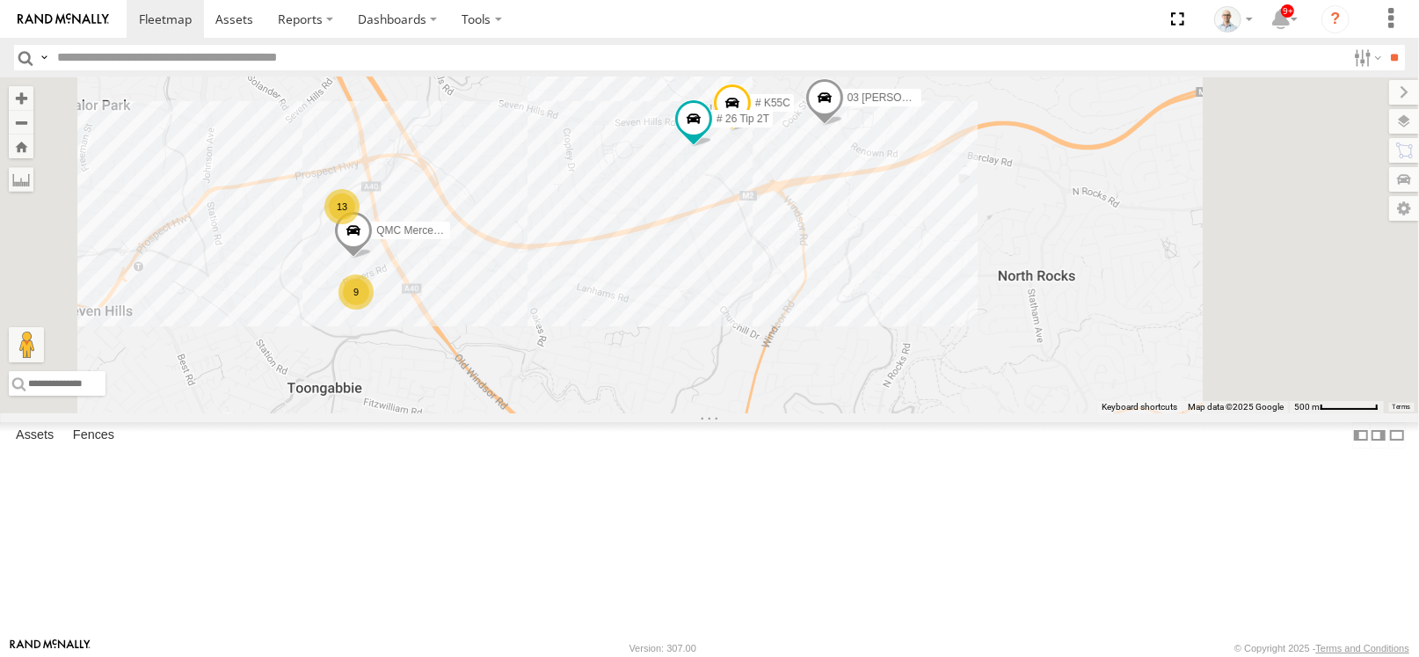
drag, startPoint x: 868, startPoint y: 229, endPoint x: 825, endPoint y: 218, distance: 45.4
click at [825, 218] on div "28 QMC Nathan 27QMC 12 QMC Jack Hook # KS75A Beloka-EKV93V 05QMC Jackson 14QMC …" at bounding box center [709, 245] width 1419 height 336
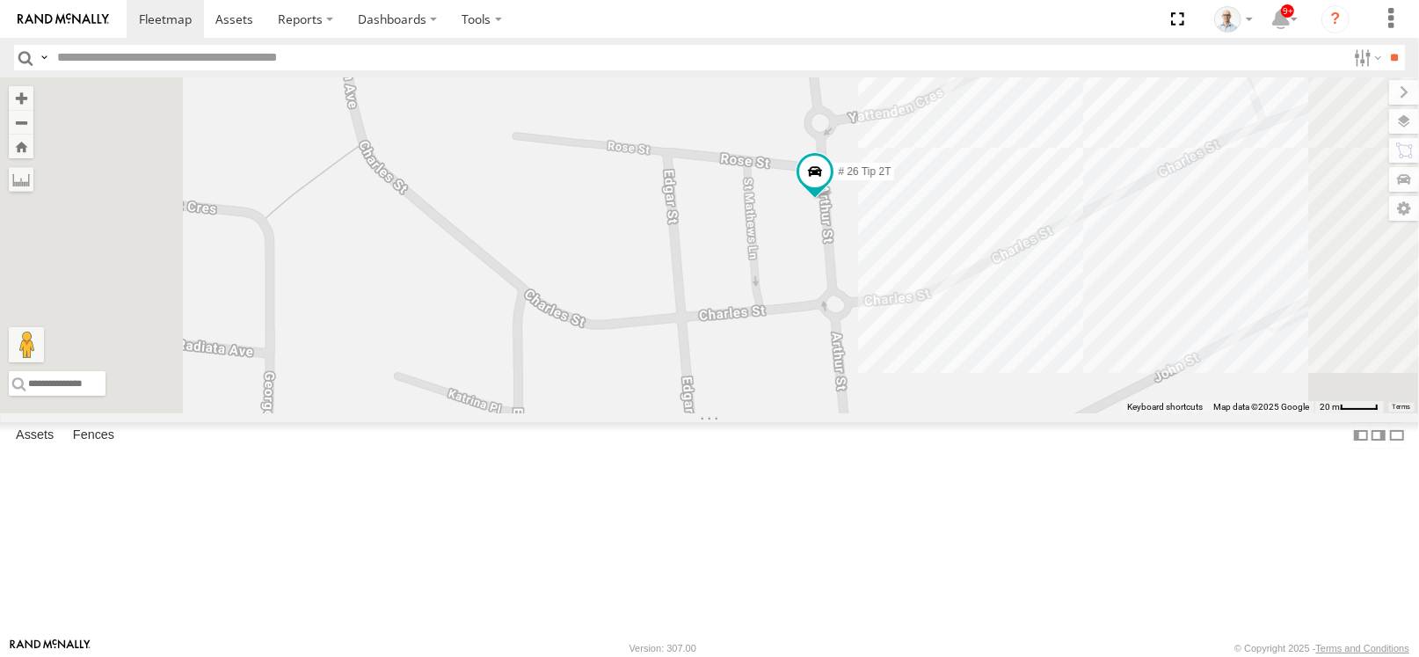
drag, startPoint x: 1004, startPoint y: 316, endPoint x: 940, endPoint y: 277, distance: 75.4
click at [940, 277] on div "28 QMC Nathan 27QMC 12 QMC Jack Hook # KS75A Beloka-EKV93V 05QMC Jackson 14QMC …" at bounding box center [709, 245] width 1419 height 336
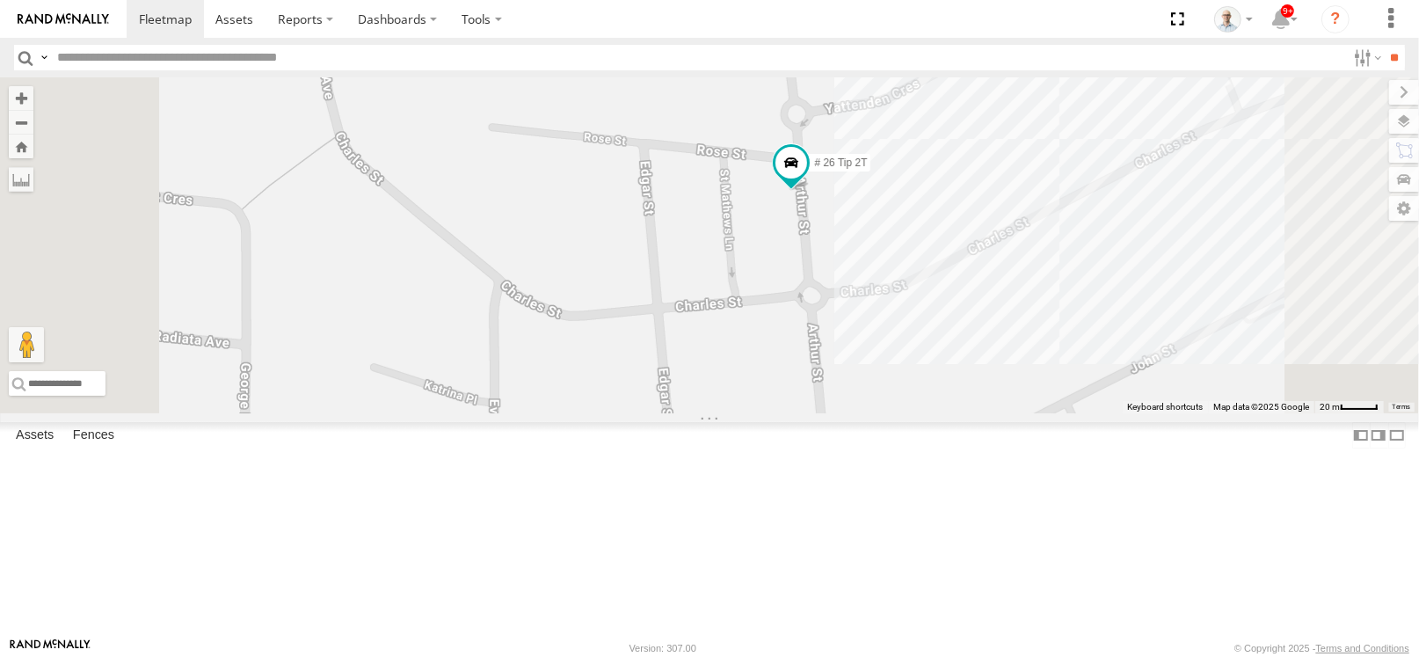
drag, startPoint x: 981, startPoint y: 313, endPoint x: 957, endPoint y: 302, distance: 26.0
click at [957, 302] on div "28 QMC Nathan 27QMC 12 QMC Jack Hook # KS75A Beloka-EKV93V 05QMC Jackson 14QMC …" at bounding box center [709, 245] width 1419 height 336
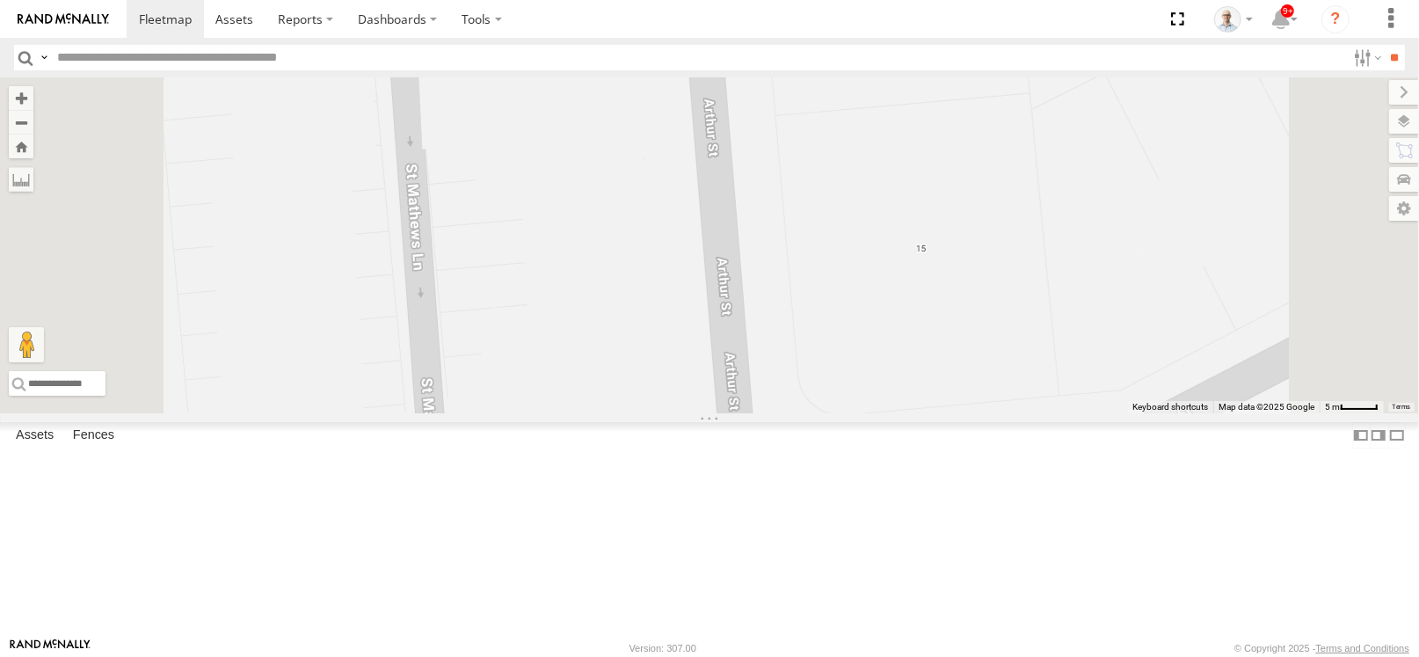
click at [684, 59] on span at bounding box center [668, 43] width 32 height 32
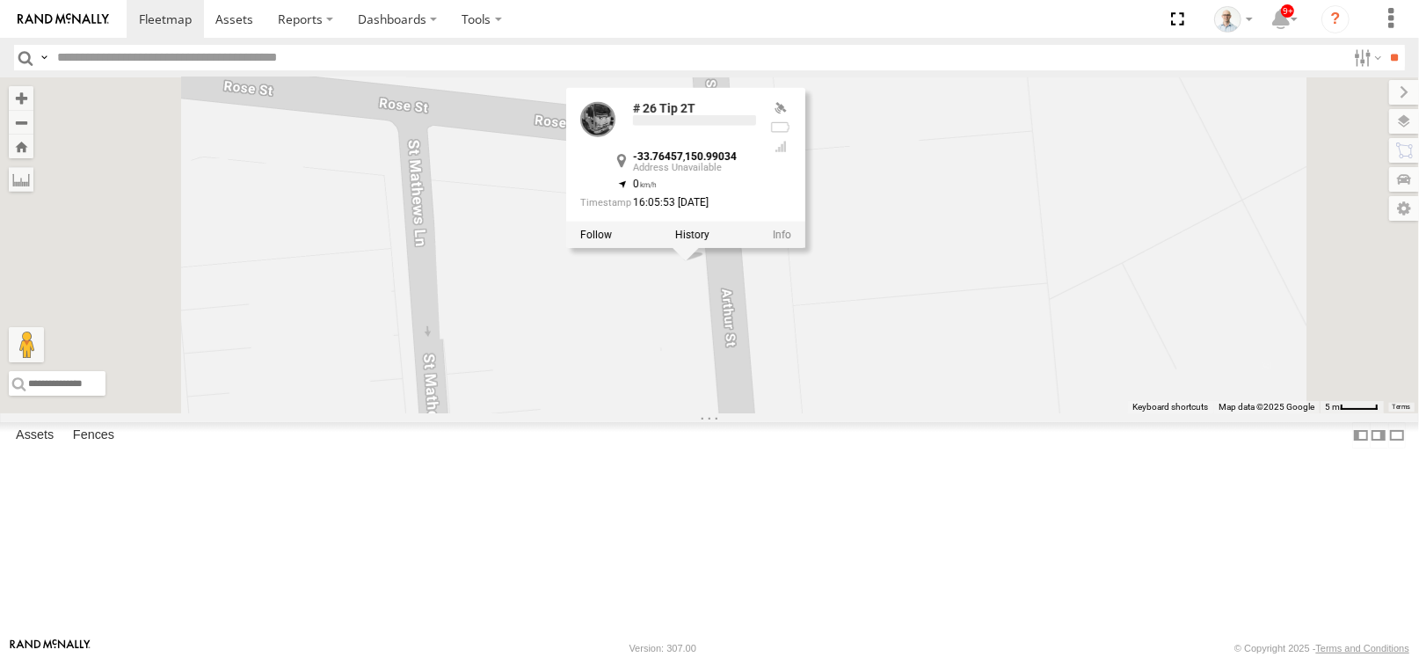
drag, startPoint x: 881, startPoint y: 287, endPoint x: 898, endPoint y: 476, distance: 190.7
click at [898, 413] on div "28 QMC Nathan 27QMC 12 QMC Jack Hook # KS75A Beloka-EKV93V 05QMC Jackson 14QMC …" at bounding box center [709, 245] width 1419 height 336
drag, startPoint x: 898, startPoint y: 476, endPoint x: 860, endPoint y: 457, distance: 43.2
click at [897, 413] on div "28 QMC Nathan 27QMC 12 QMC Jack Hook # KS75A Beloka-EKV93V 05QMC Jackson 14QMC …" at bounding box center [709, 245] width 1419 height 336
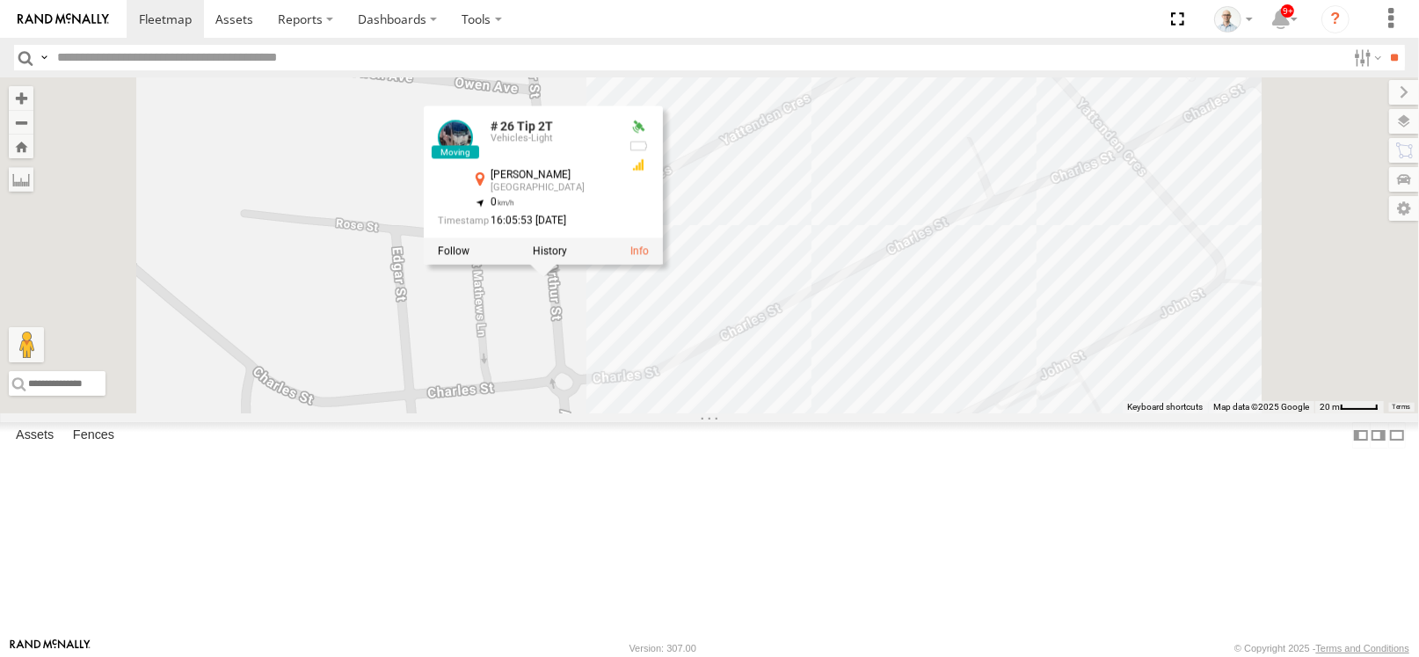
drag, startPoint x: 732, startPoint y: 537, endPoint x: 753, endPoint y: 522, distance: 25.9
click at [753, 413] on div "28 QMC Nathan 27QMC 12 QMC Jack Hook # KS75A Beloka-EKV93V 05QMC Jackson 14QMC …" at bounding box center [709, 245] width 1419 height 336
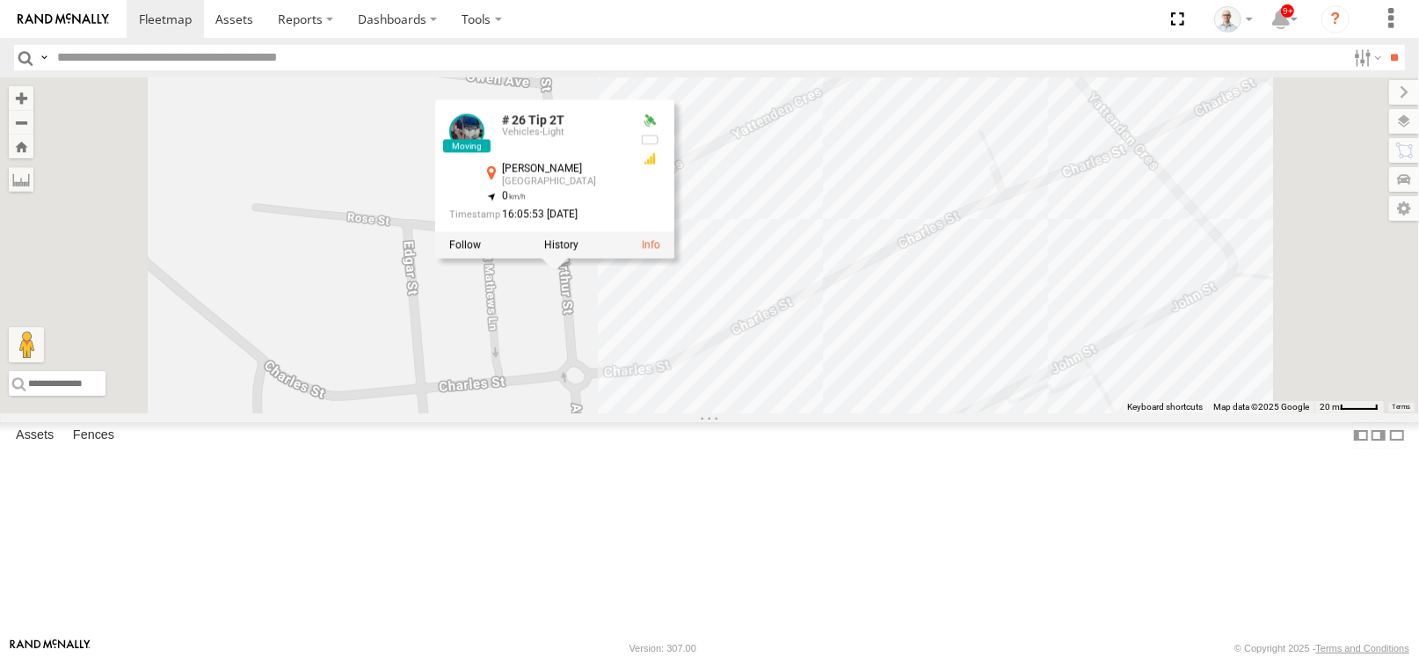
click at [753, 413] on div "28 QMC Nathan 27QMC 12 QMC Jack Hook # KS75A Beloka-EKV93V 05QMC Jackson 14QMC …" at bounding box center [709, 245] width 1419 height 336
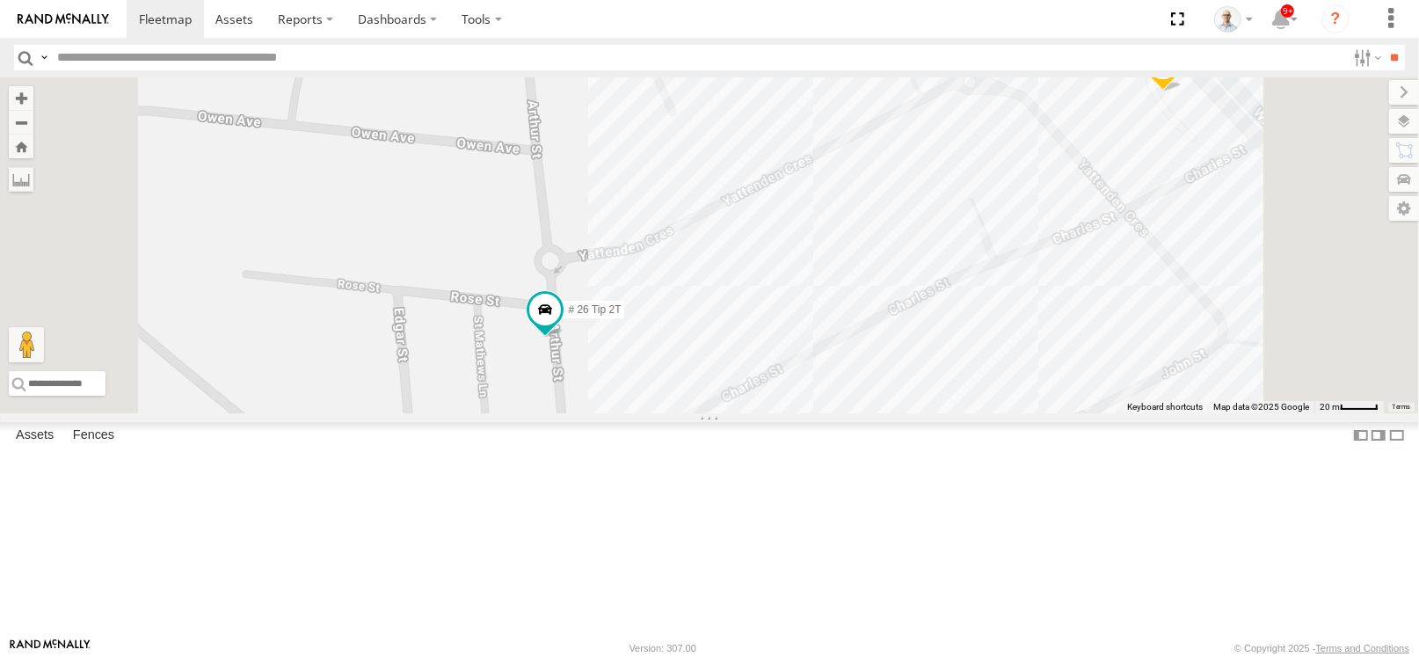
drag, startPoint x: 874, startPoint y: 432, endPoint x: 864, endPoint y: 501, distance: 69.2
click at [864, 413] on div "28 QMC Nathan 27QMC 12 QMC Jack Hook # KS75A Beloka-EKV93V 05QMC Jackson 14QMC …" at bounding box center [709, 245] width 1419 height 336
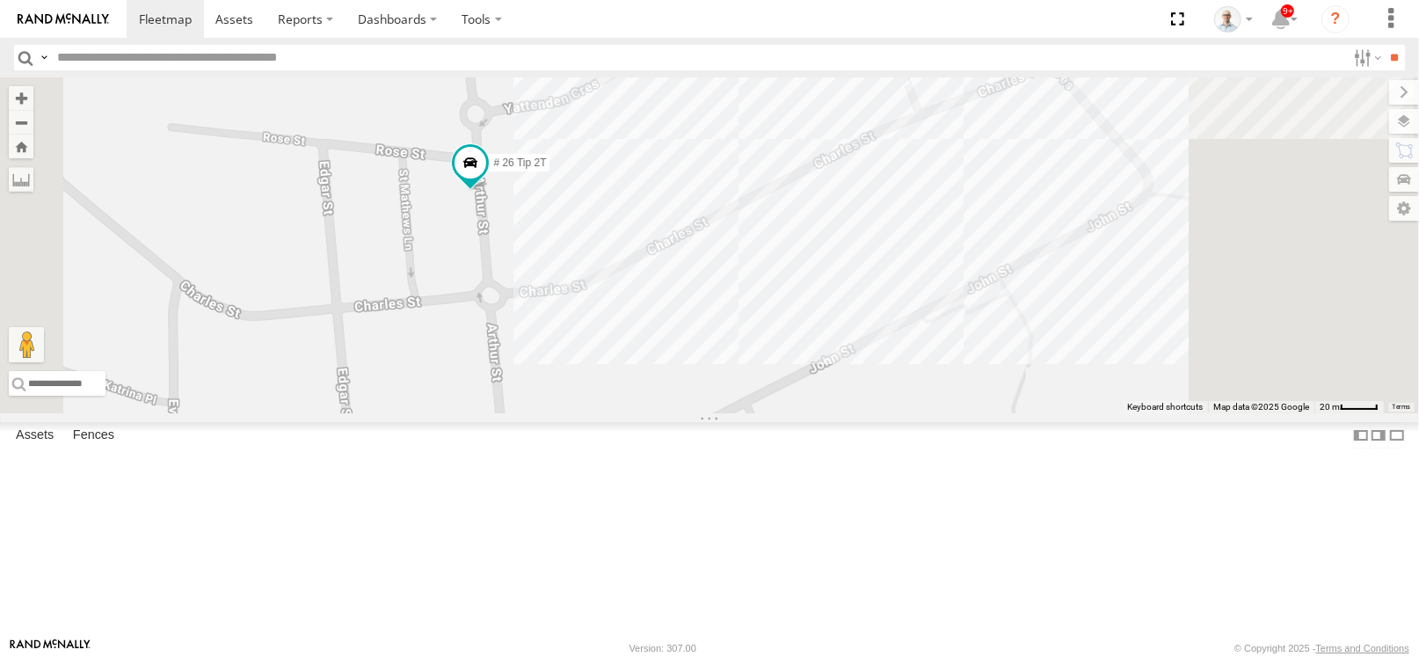
drag, startPoint x: 730, startPoint y: 260, endPoint x: 655, endPoint y: 122, distance: 157.4
click at [656, 115] on div "28 QMC Nathan 27QMC 12 QMC Jack Hook # KS75A Beloka-EKV93V 05QMC Jackson 14QMC …" at bounding box center [709, 245] width 1419 height 336
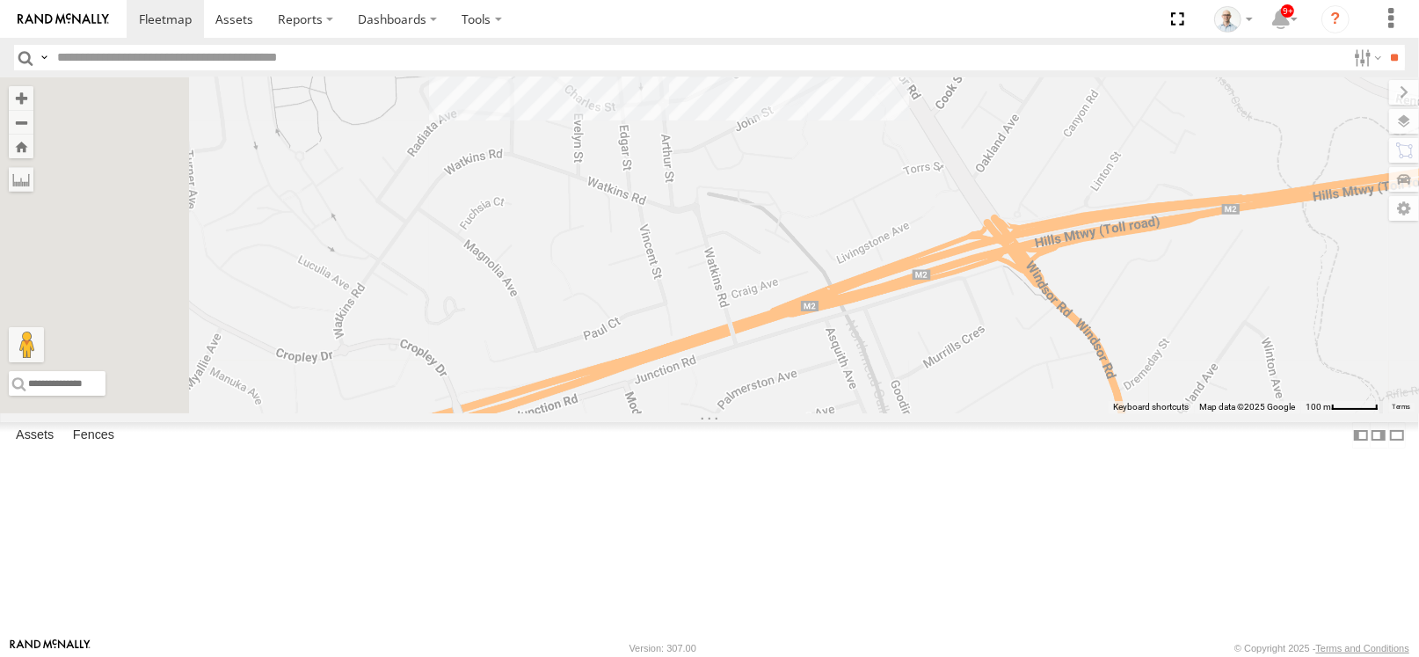
drag, startPoint x: 700, startPoint y: 393, endPoint x: 903, endPoint y: 246, distance: 250.6
click at [903, 246] on div "28 QMC Nathan 27QMC 12 QMC Jack Hook # KS75A Beloka-EKV93V 05QMC Jackson 14QMC …" at bounding box center [709, 245] width 1419 height 336
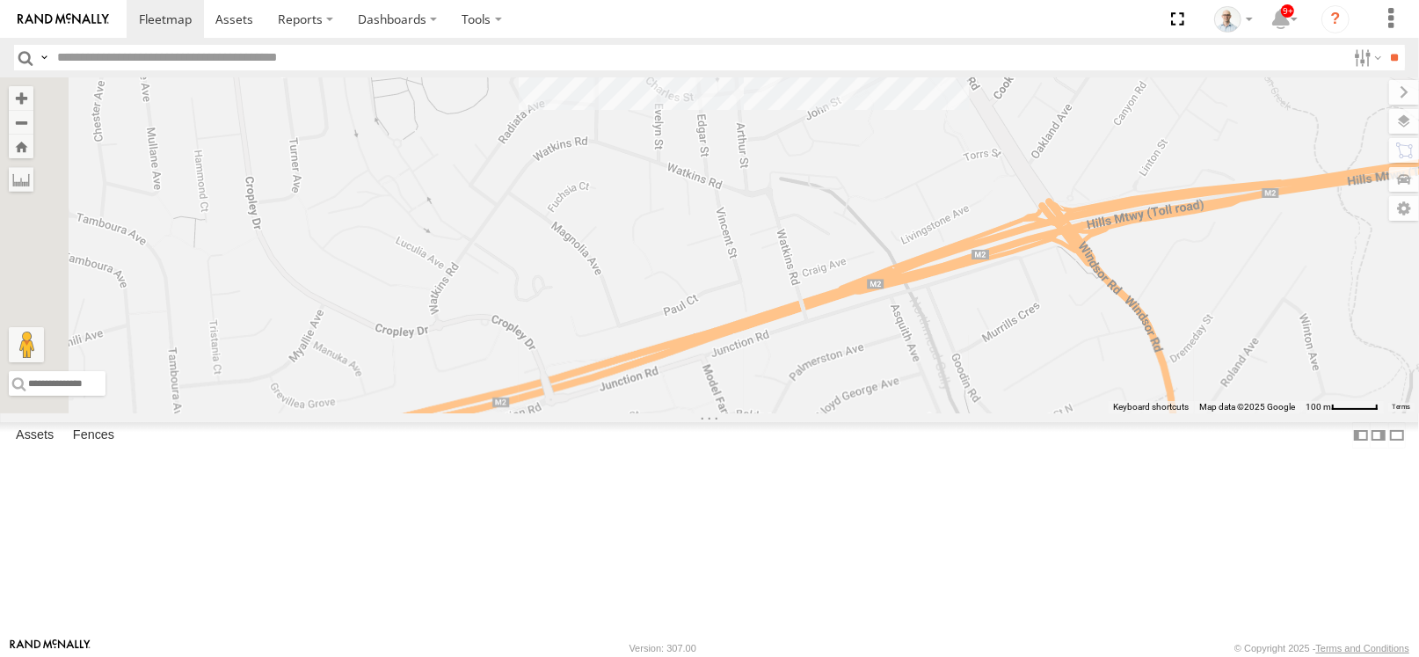
drag, startPoint x: 824, startPoint y: 307, endPoint x: 757, endPoint y: 411, distance: 123.4
click at [1171, 294] on div "28 QMC Nathan 27QMC 12 QMC Jack Hook # KS75A Beloka-EKV93V 05QMC Jackson 14QMC …" at bounding box center [709, 245] width 1419 height 336
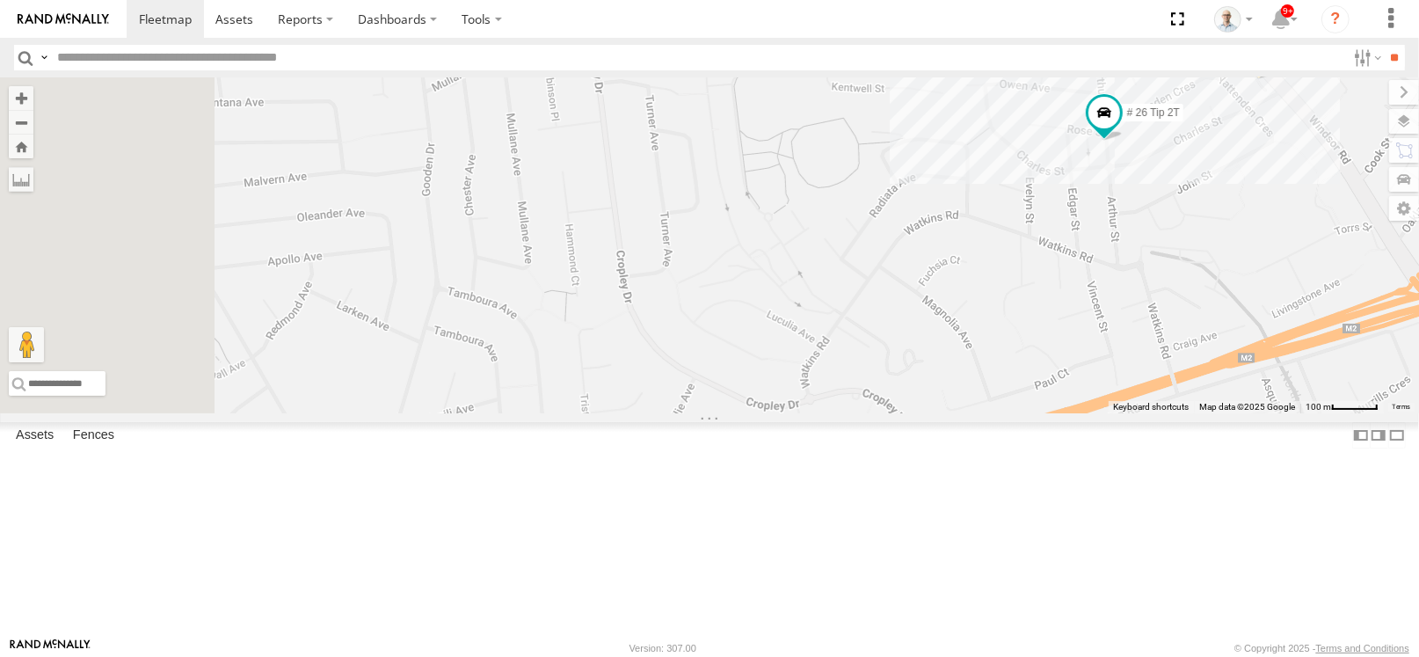
drag, startPoint x: 757, startPoint y: 411, endPoint x: 1107, endPoint y: 411, distance: 349.9
click at [1118, 413] on div "28 QMC Nathan 27QMC 12 QMC Jack Hook # KS75A Beloka-EKV93V 05QMC Jackson 14QMC …" at bounding box center [709, 245] width 1419 height 336
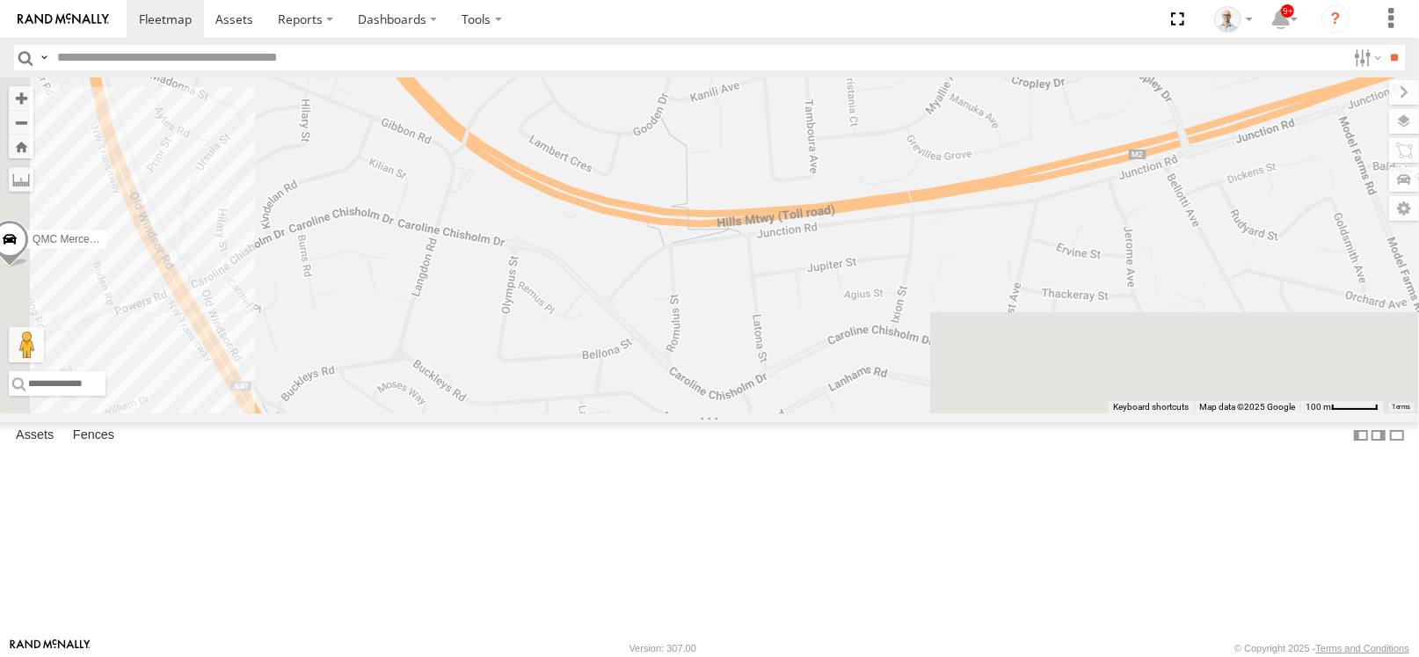
drag, startPoint x: 841, startPoint y: 485, endPoint x: 1080, endPoint y: 188, distance: 381.4
click at [1108, 178] on div "28 QMC Nathan 27QMC 12 QMC Jack Hook # KS75A Beloka-EKV93V 05QMC Jackson 14QMC …" at bounding box center [709, 245] width 1419 height 336
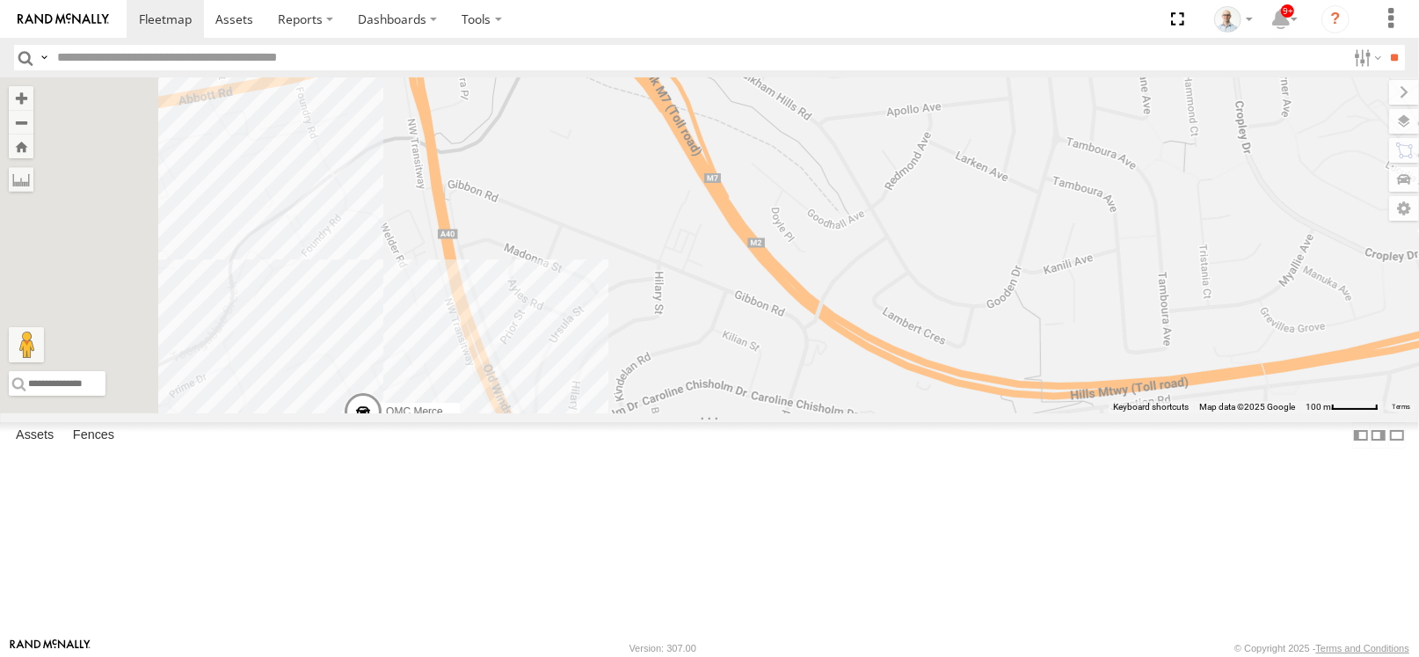
drag, startPoint x: 820, startPoint y: 185, endPoint x: 1173, endPoint y: 363, distance: 395.1
click at [1173, 363] on div "28 QMC Nathan 27QMC 12 QMC Jack Hook # KS75A Beloka-EKV93V 05QMC Jackson 14QMC …" at bounding box center [709, 245] width 1419 height 336
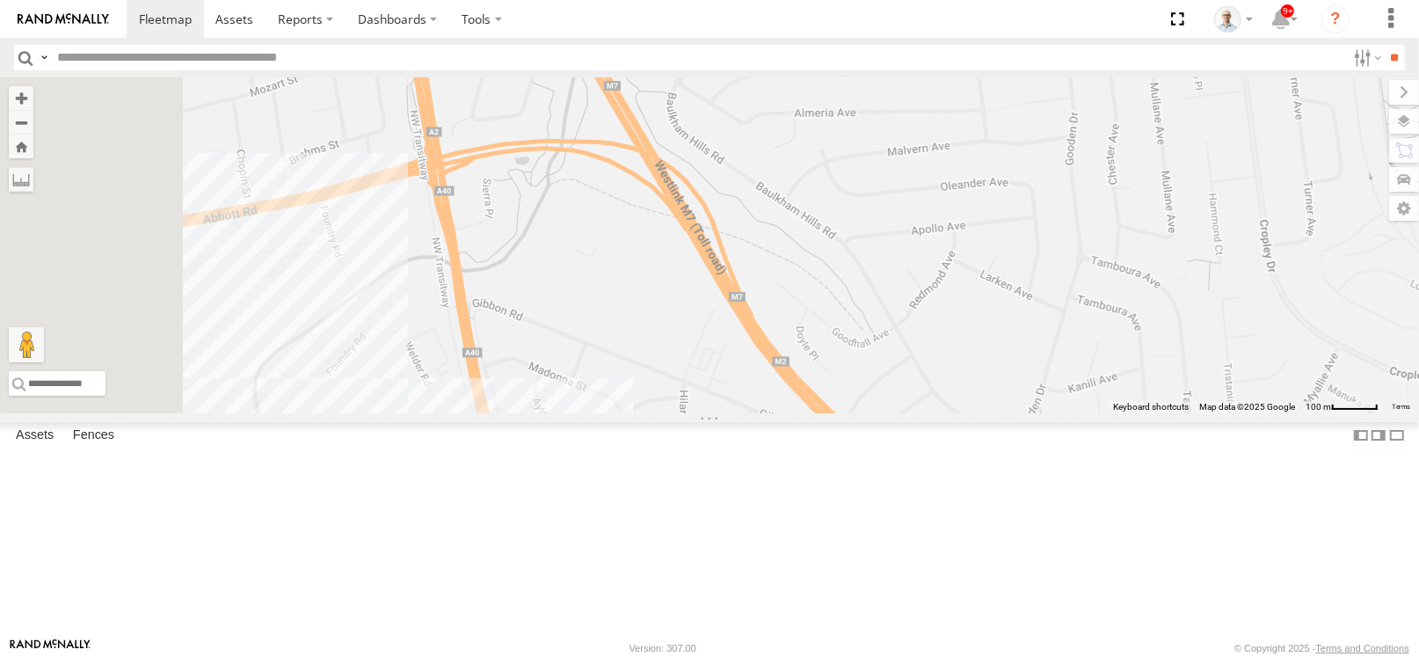
click at [933, 413] on div "28 QMC Nathan 27QMC 12 QMC Jack Hook # KS75A Beloka-EKV93V 05QMC Jackson 14QMC …" at bounding box center [709, 245] width 1419 height 336
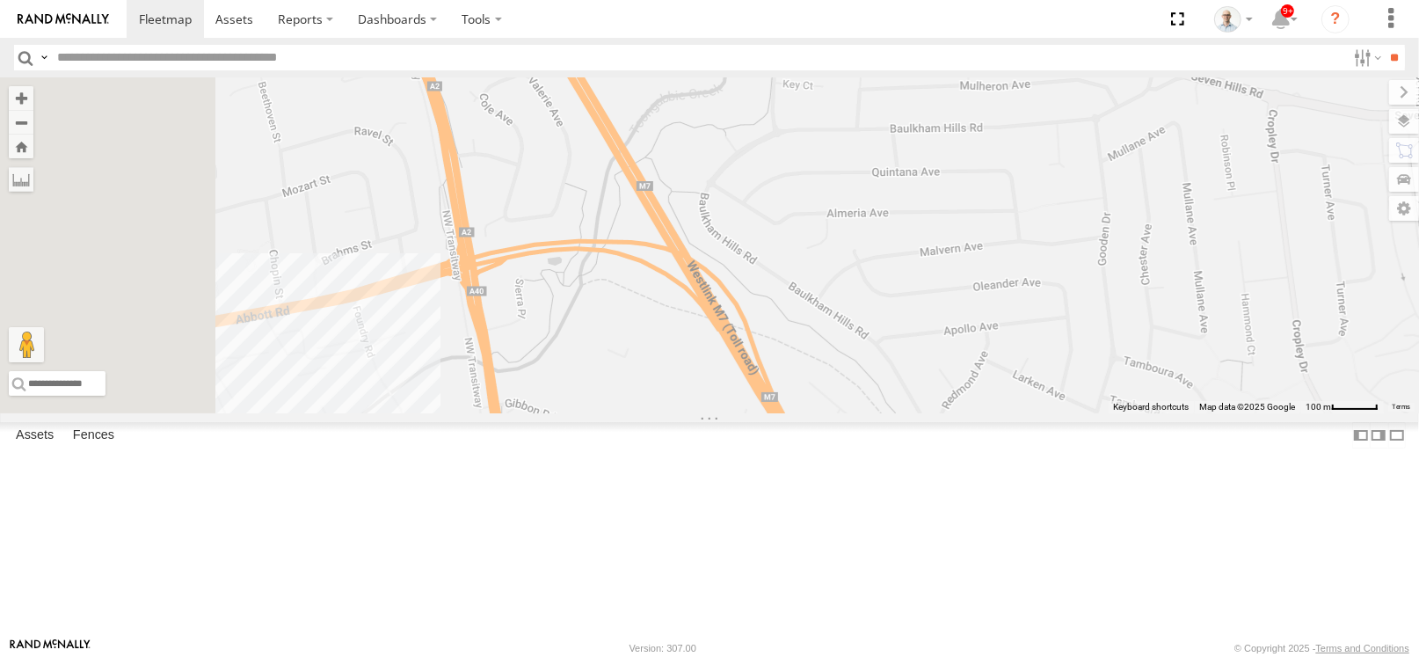
drag, startPoint x: 708, startPoint y: 105, endPoint x: 754, endPoint y: 240, distance: 142.3
click at [754, 240] on div "28 QMC Nathan 27QMC 12 QMC Jack Hook # KS75A Beloka-EKV93V 05QMC Jackson 14QMC …" at bounding box center [709, 245] width 1419 height 336
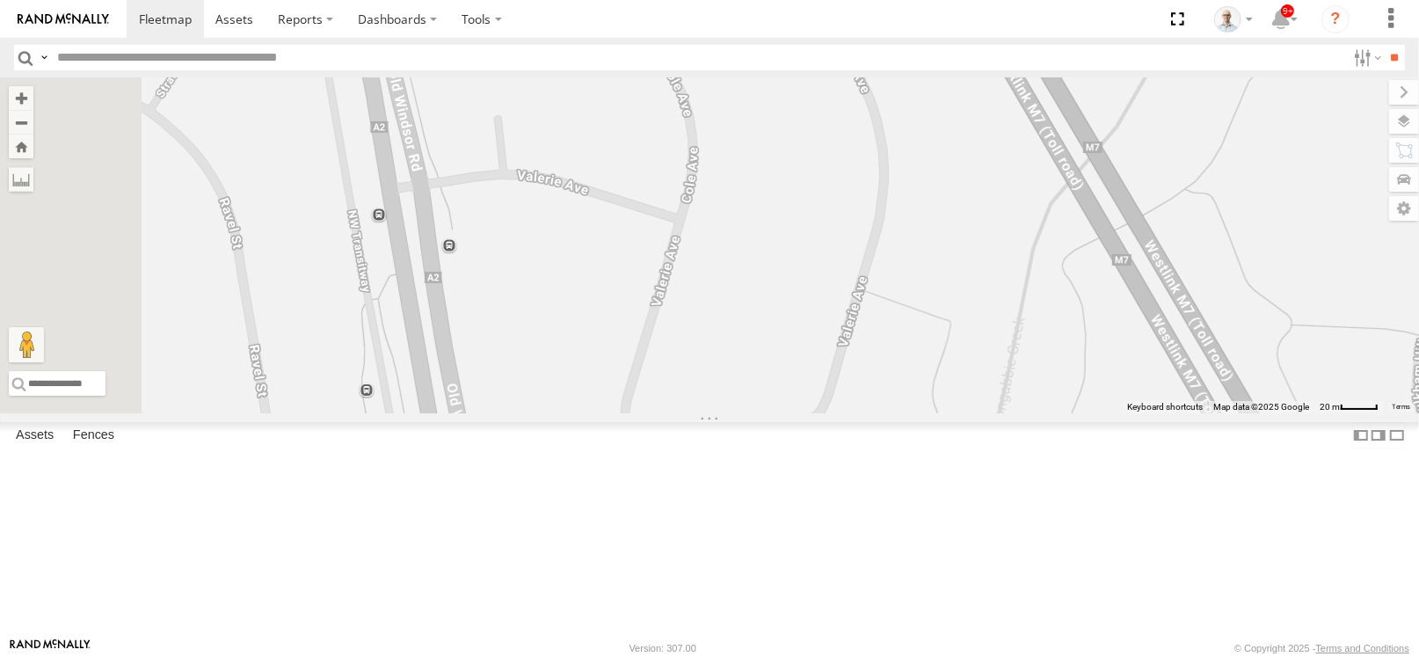
drag, startPoint x: 616, startPoint y: 279, endPoint x: 753, endPoint y: 353, distance: 156.2
click at [753, 353] on div "28 QMC Nathan 27QMC 12 QMC Jack Hook # KS75A Beloka-EKV93V 05QMC Jackson 14QMC …" at bounding box center [709, 245] width 1419 height 336
click at [181, 17] on span at bounding box center [165, 19] width 53 height 17
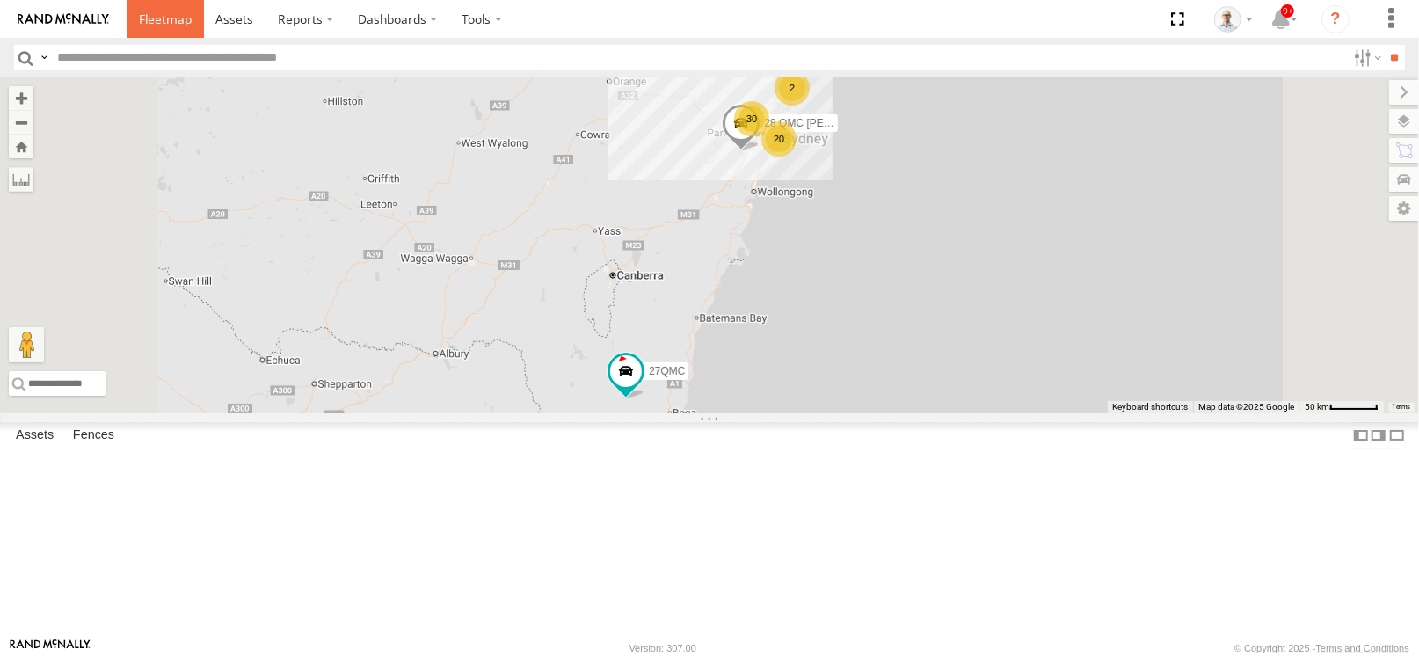
click at [187, 23] on span at bounding box center [165, 19] width 53 height 17
click at [769, 138] on div "30" at bounding box center [751, 120] width 35 height 35
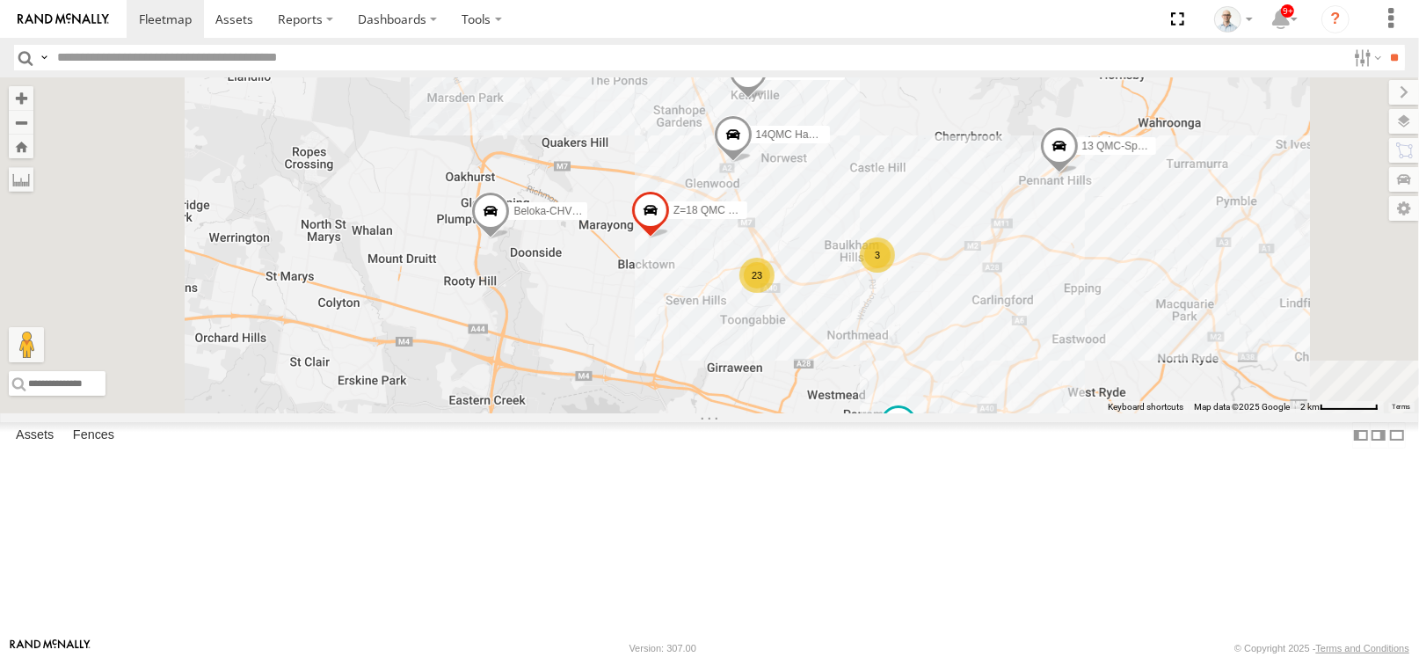
drag, startPoint x: 992, startPoint y: 268, endPoint x: 1035, endPoint y: 335, distance: 79.0
click at [1035, 335] on div "28 QMC [PERSON_NAME] 27QMC 10 QMC Pat # KS75A 21 QMC Pat Junior Beloka-EKV93V 0…" at bounding box center [709, 245] width 1419 height 336
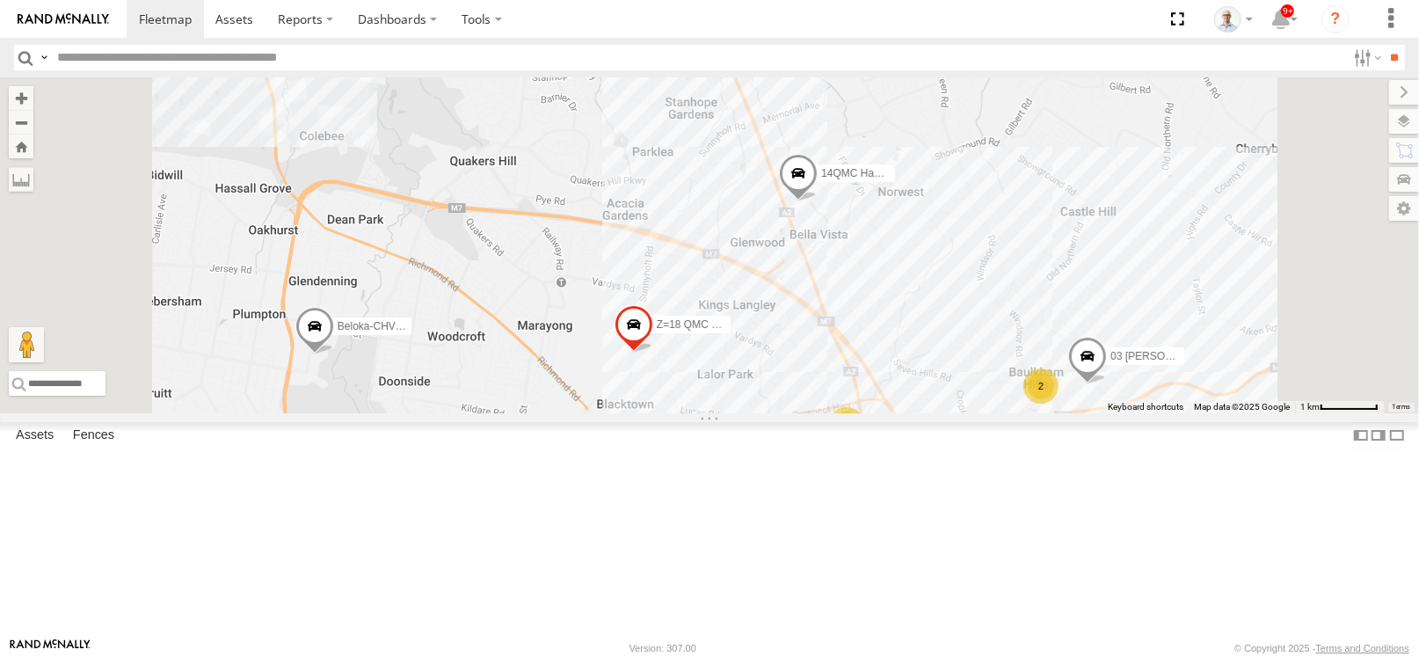
click at [847, 76] on span at bounding box center [828, 51] width 39 height 47
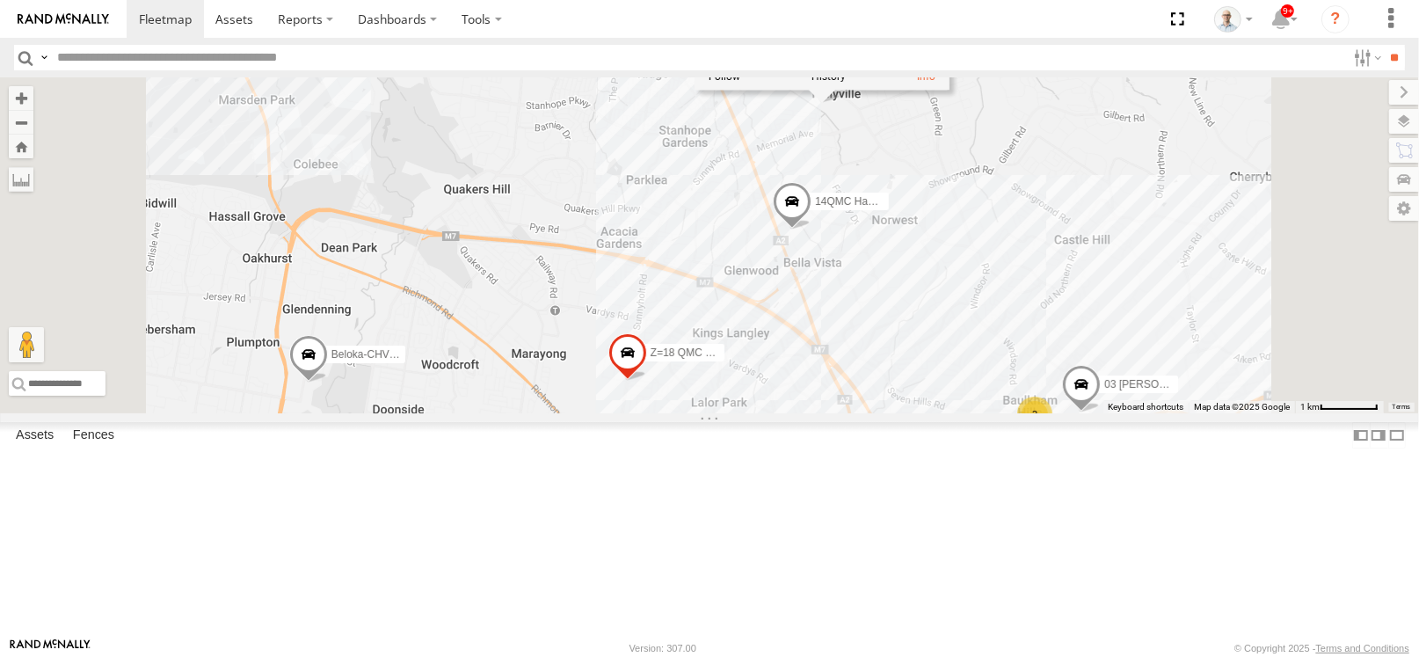
click at [1079, 258] on div "28 QMC [PERSON_NAME] 27QMC 10 QMC Pat # KS75A 21 QMC [PERSON_NAME]-EKV93V 05QMC…" at bounding box center [709, 245] width 1419 height 336
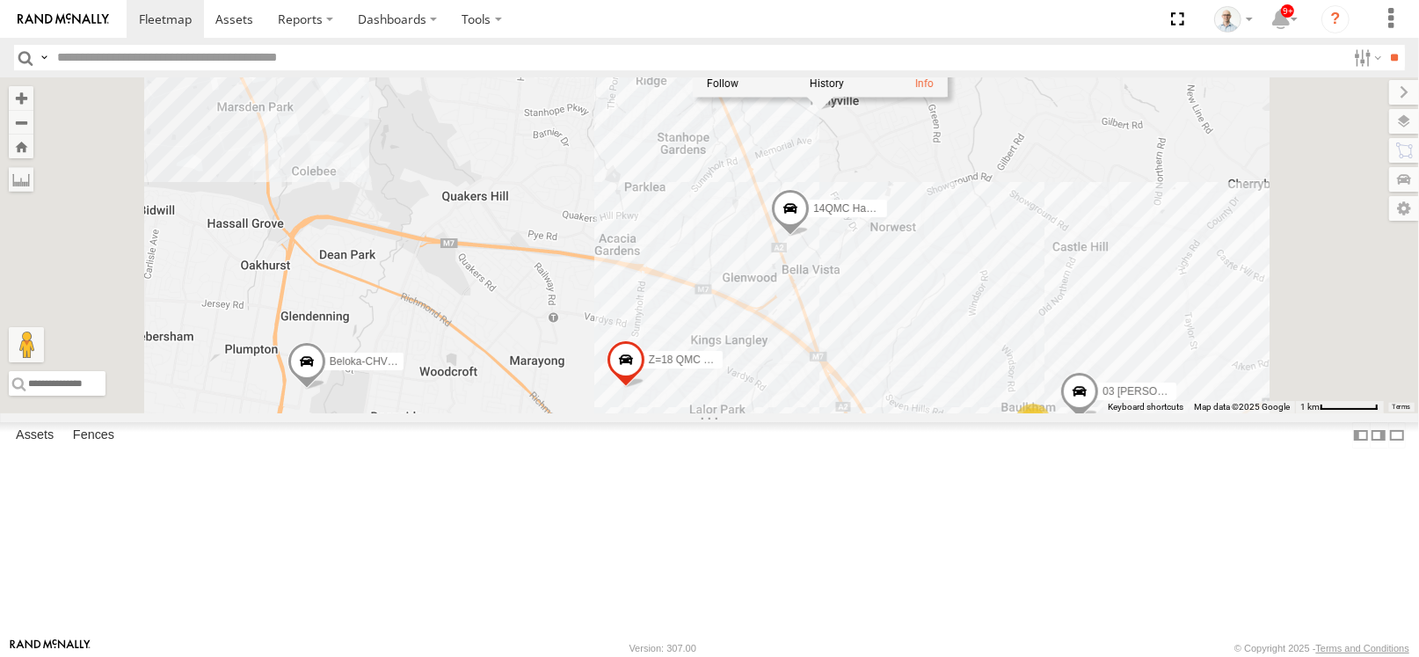
click at [911, 255] on div "28 QMC [PERSON_NAME] 27QMC 10 QMC Pat # KS75A 21 QMC [PERSON_NAME]-EKV93V 05QMC…" at bounding box center [709, 245] width 1419 height 336
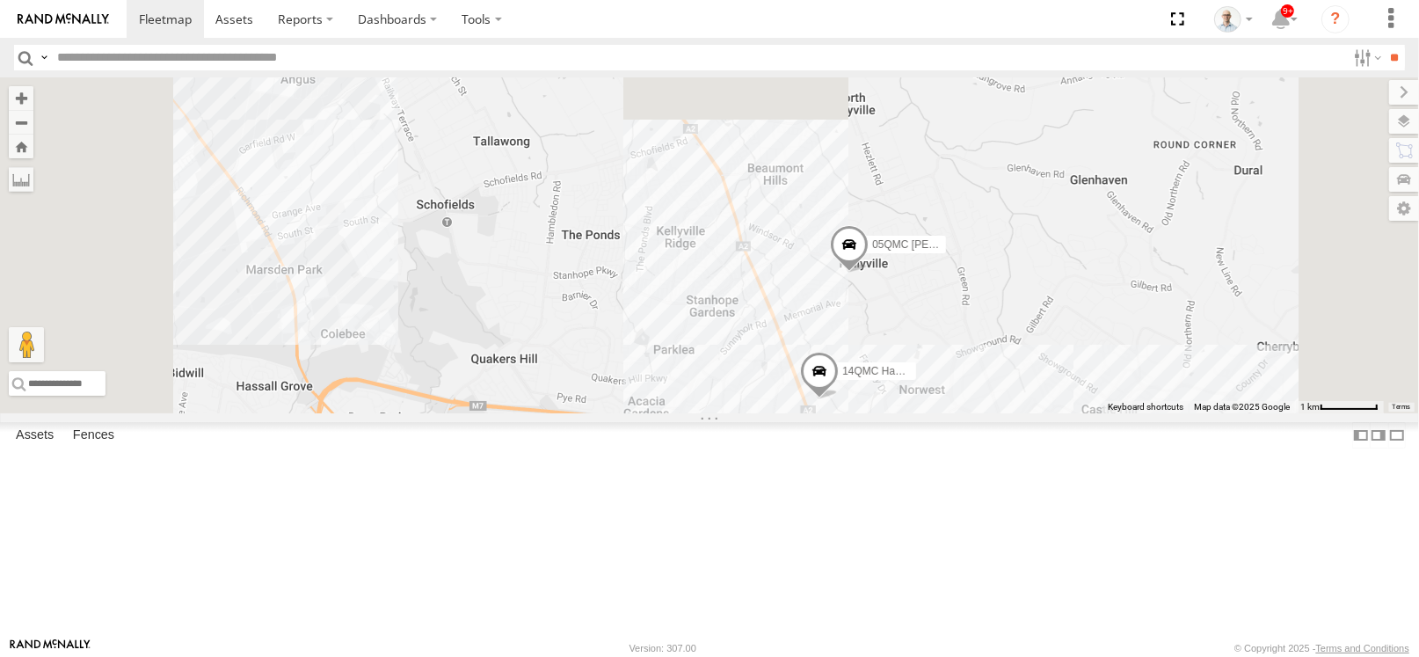
drag, startPoint x: 843, startPoint y: 160, endPoint x: 872, endPoint y: 324, distance: 166.9
click at [872, 324] on div "28 QMC [PERSON_NAME] 27QMC 10 QMC Pat # KS75A 21 QMC Pat Junior Beloka-EKV93V 0…" at bounding box center [709, 245] width 1419 height 336
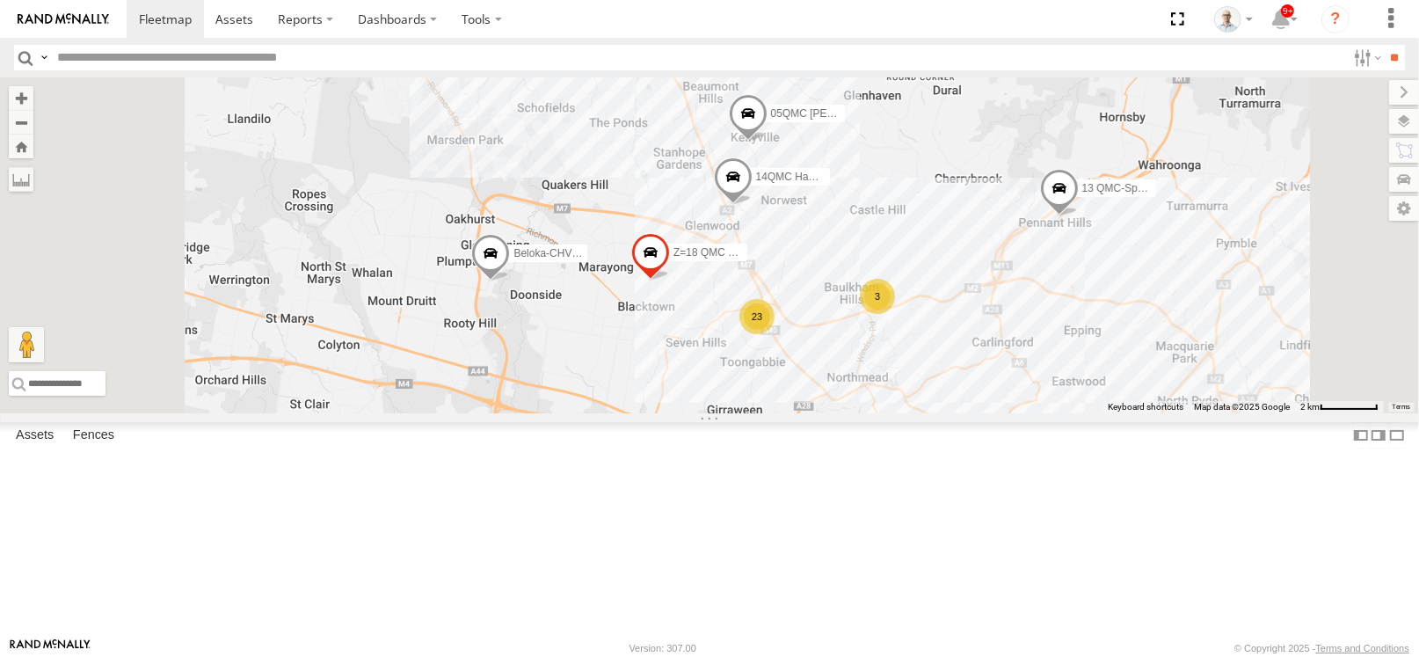
drag, startPoint x: 883, startPoint y: 265, endPoint x: 881, endPoint y: 246, distance: 19.5
click at [881, 246] on div "28 QMC [PERSON_NAME] 27QMC 10 QMC Pat # KS75A 21 QMC Pat Junior Beloka-EKV93V 0…" at bounding box center [709, 245] width 1419 height 336
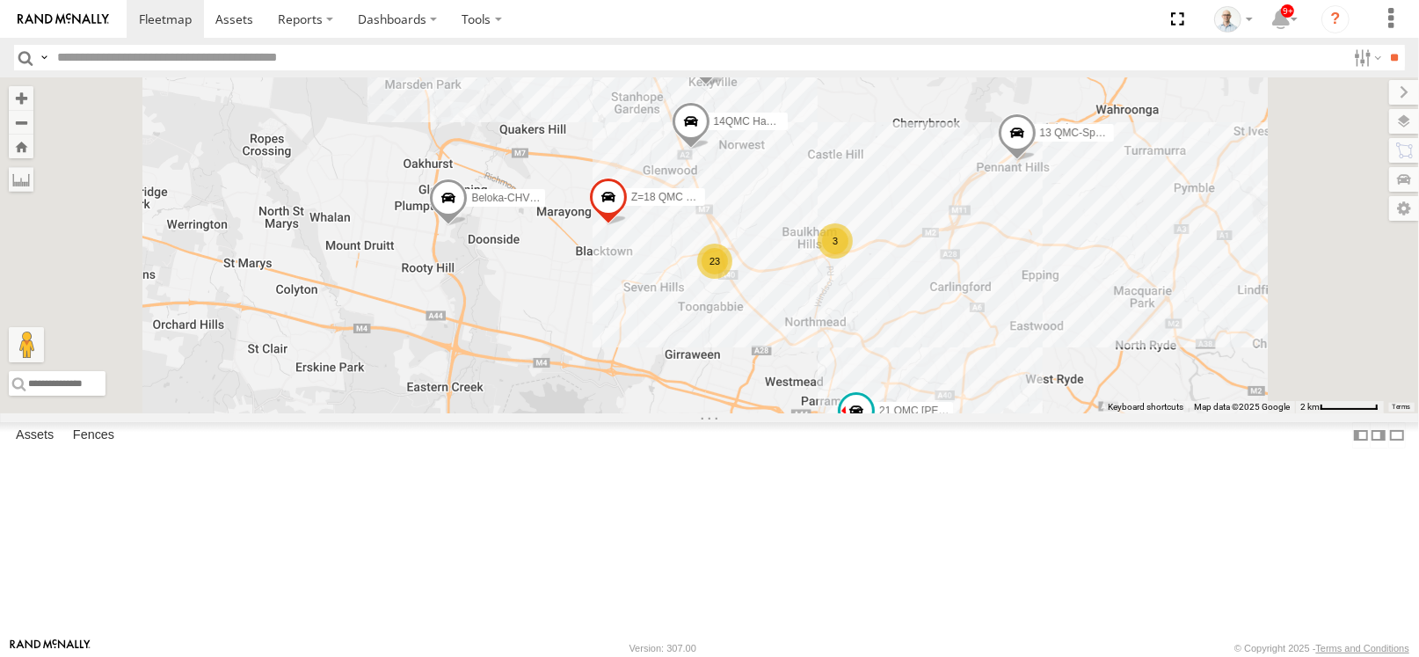
drag, startPoint x: 915, startPoint y: 324, endPoint x: 873, endPoint y: 268, distance: 70.3
click at [873, 268] on div "28 QMC [PERSON_NAME] 27QMC 10 QMC Pat # KS75A 21 QMC Pat Junior Beloka-EKV93V 0…" at bounding box center [709, 245] width 1419 height 336
